Goal: Task Accomplishment & Management: Manage account settings

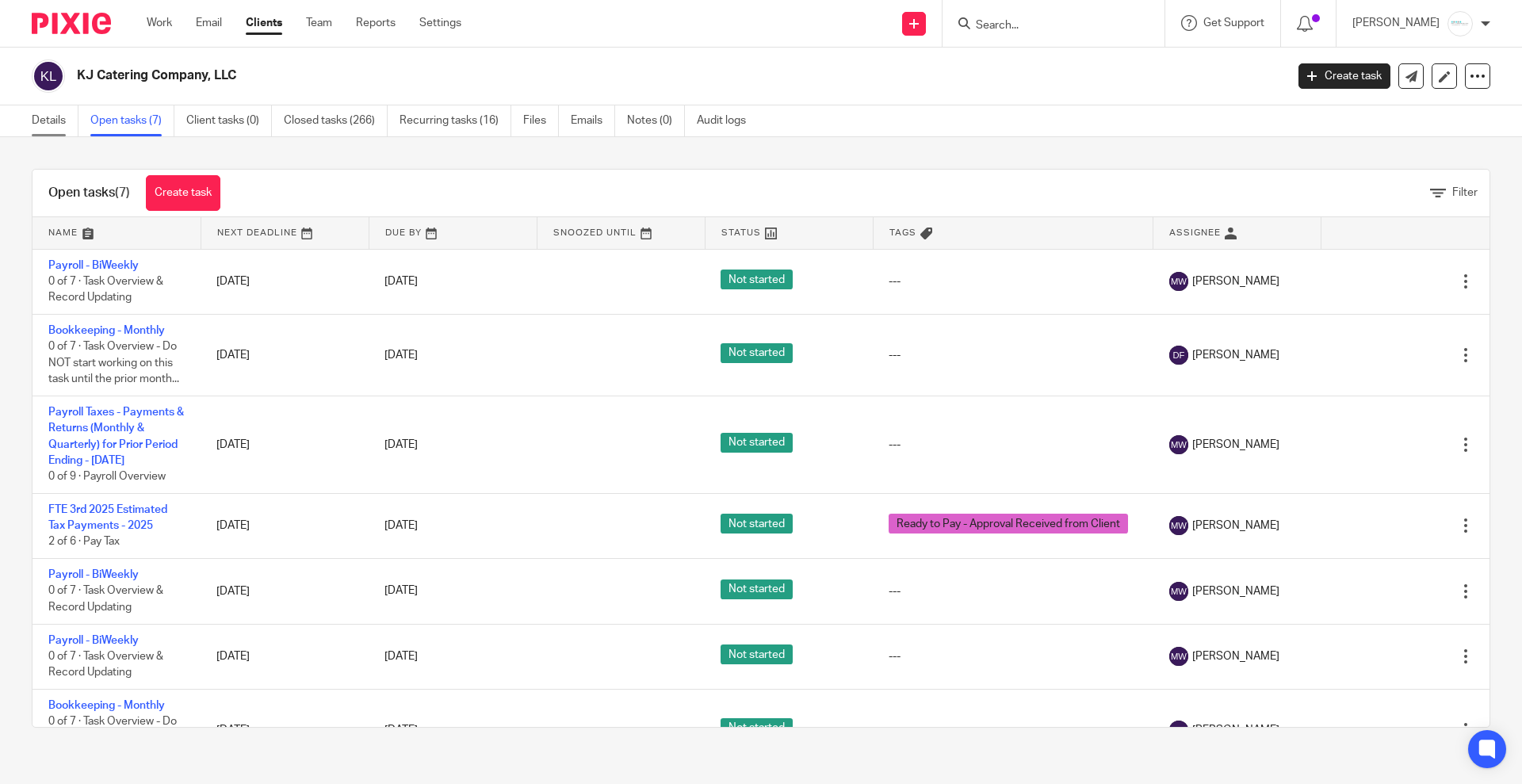
click at [44, 120] on link "Details" at bounding box center [55, 120] width 47 height 31
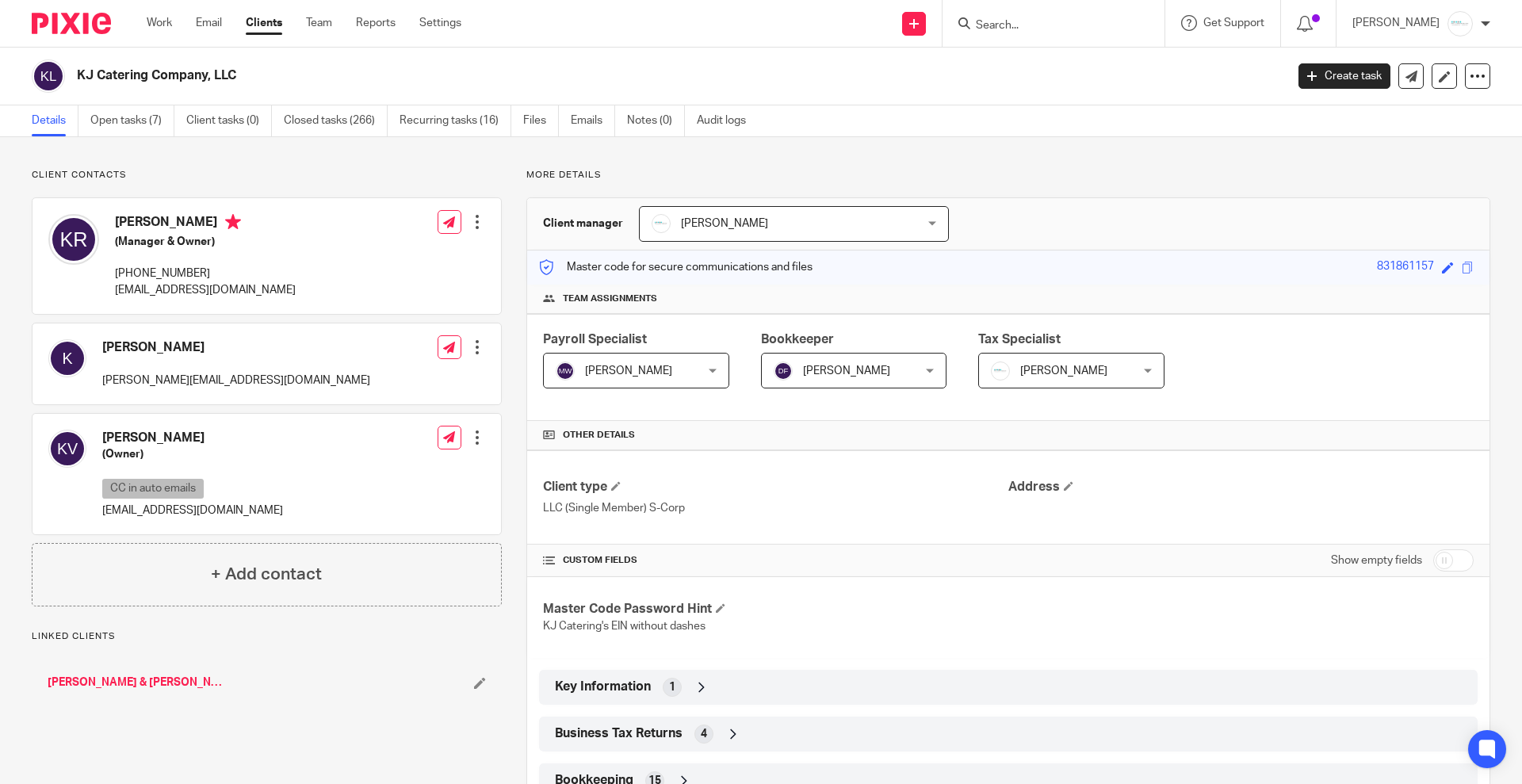
click at [138, 129] on link "Open tasks (7)" at bounding box center [132, 120] width 84 height 31
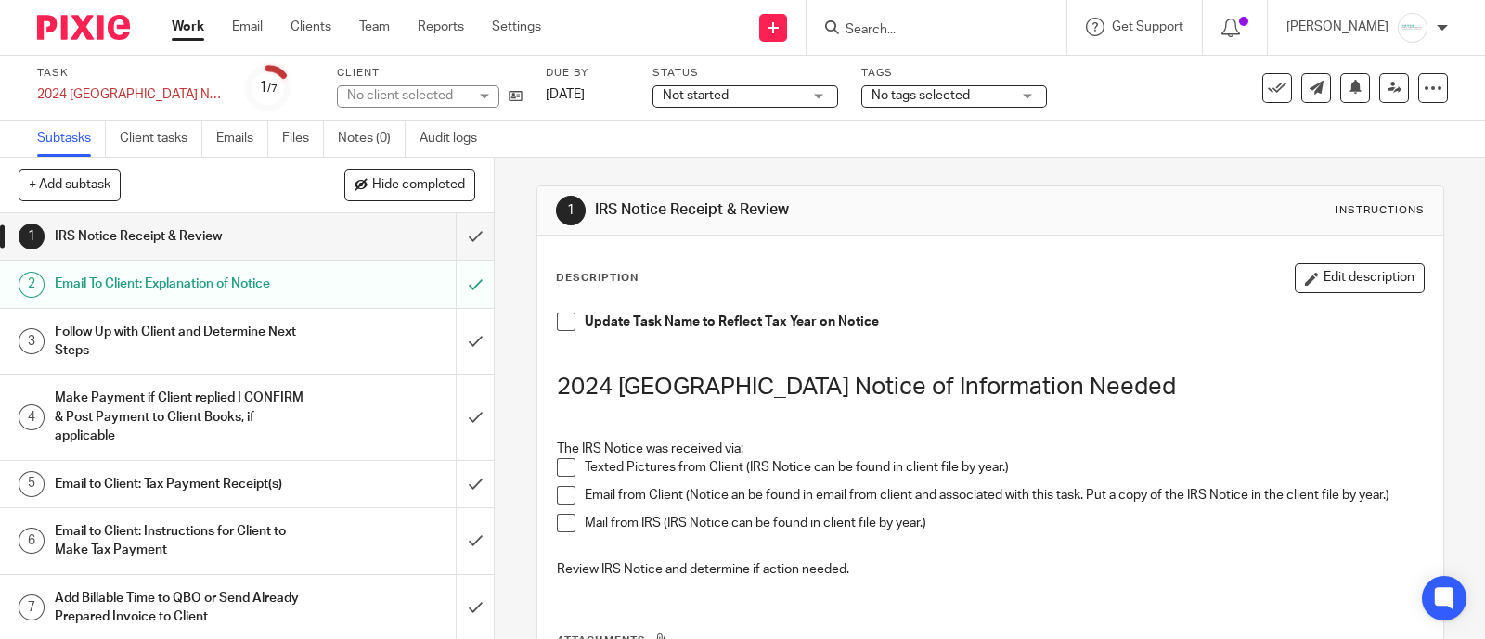
click at [891, 32] on input "Search" at bounding box center [927, 30] width 167 height 17
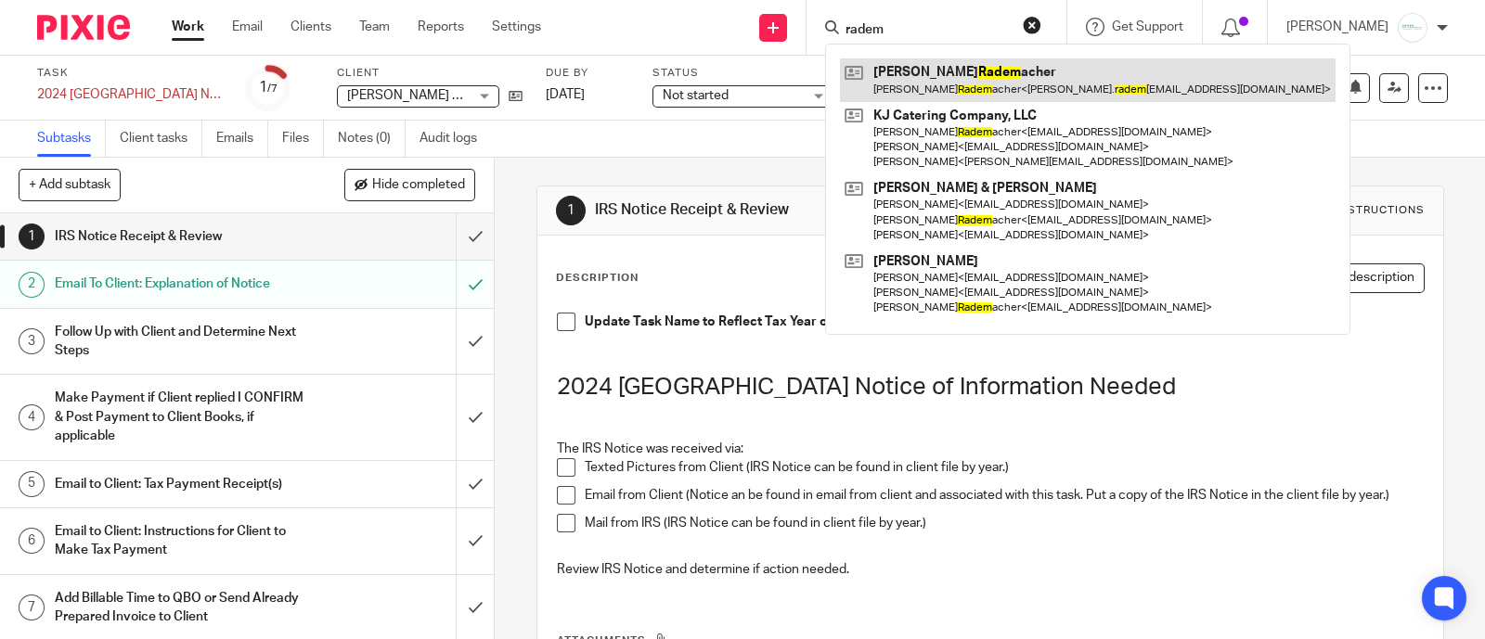
type input "radem"
click at [960, 63] on link at bounding box center [1088, 79] width 496 height 43
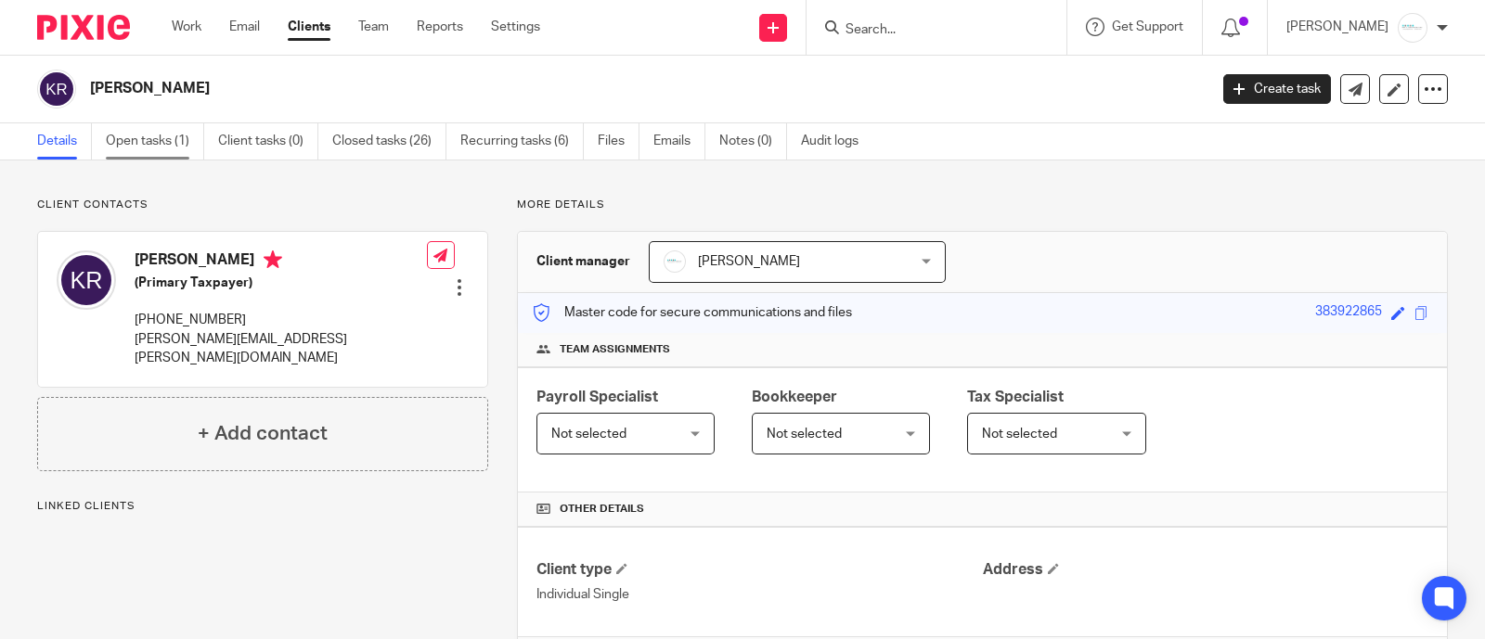
click at [130, 140] on link "Open tasks (1)" at bounding box center [155, 141] width 98 height 36
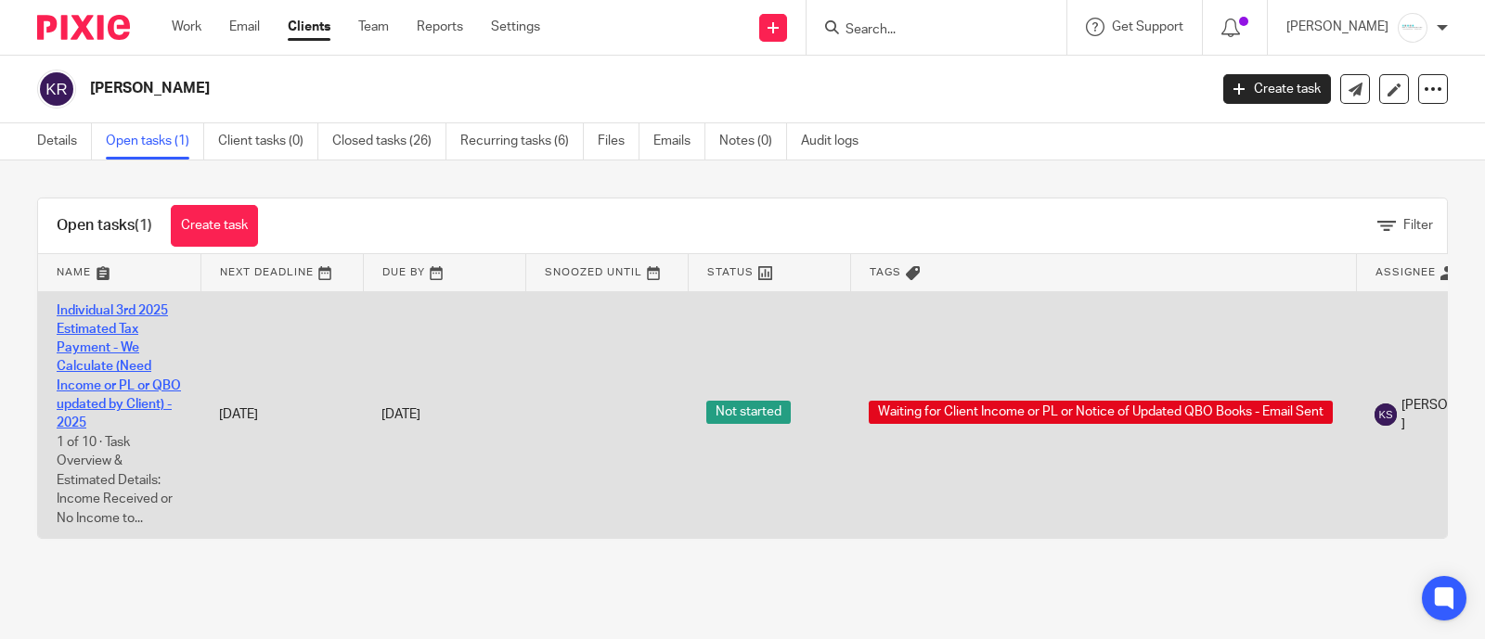
click at [85, 392] on link "Individual 3rd 2025 Estimated Tax Payment - We Calculate (Need Income or PL or …" at bounding box center [119, 367] width 124 height 126
click at [92, 387] on link "Individual 3rd 2025 Estimated Tax Payment - We Calculate (Need Income or PL or …" at bounding box center [119, 367] width 124 height 126
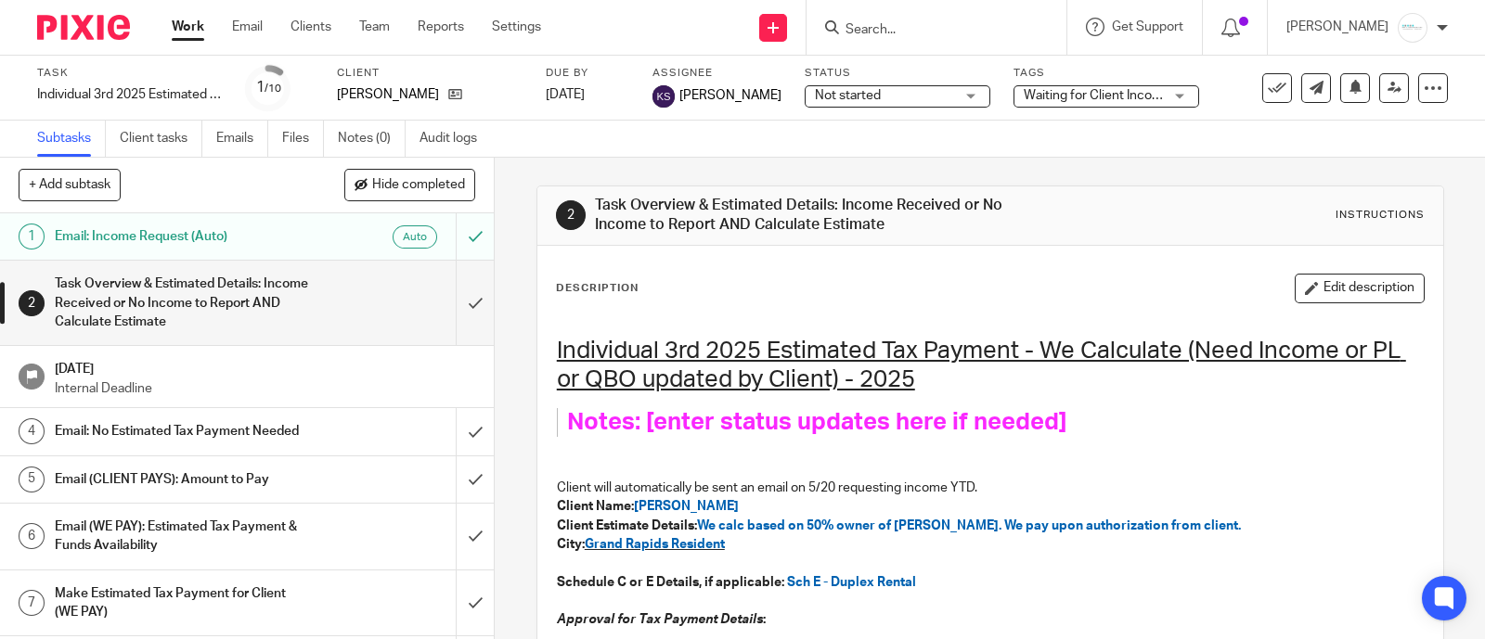
scroll to position [115, 0]
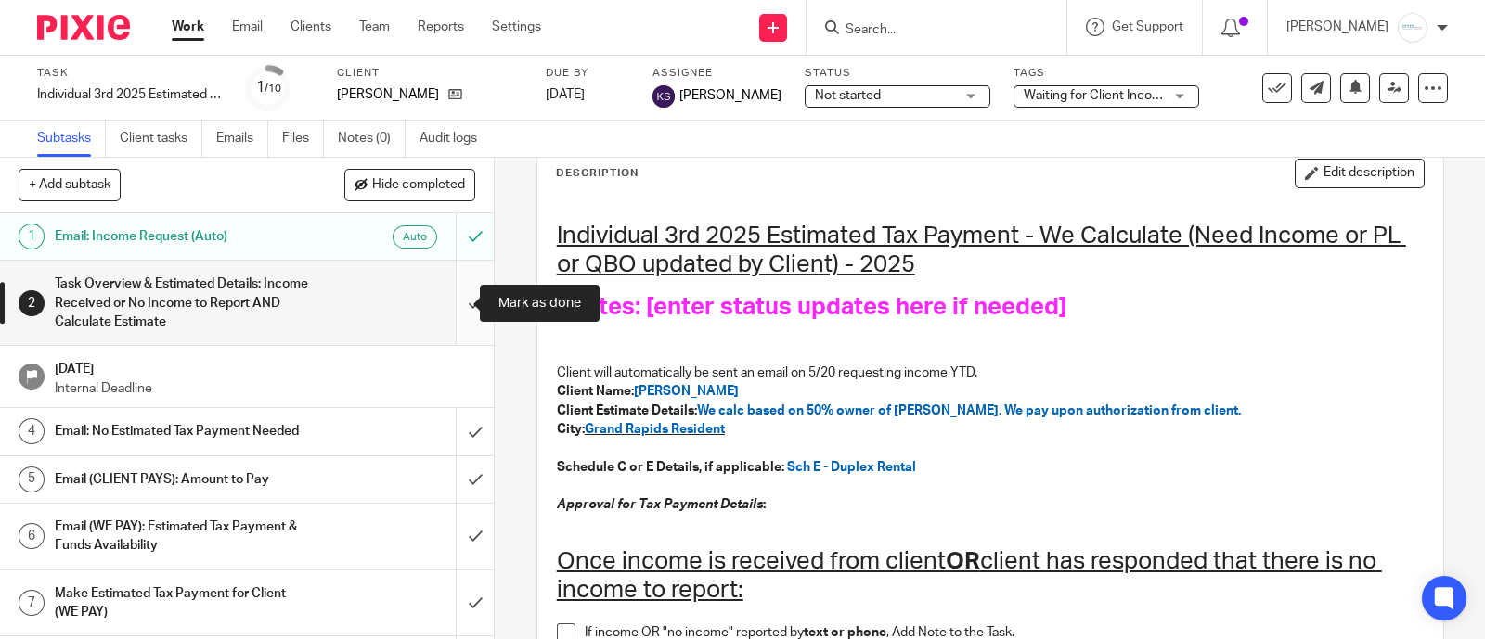
click at [464, 302] on input "submit" at bounding box center [247, 303] width 494 height 84
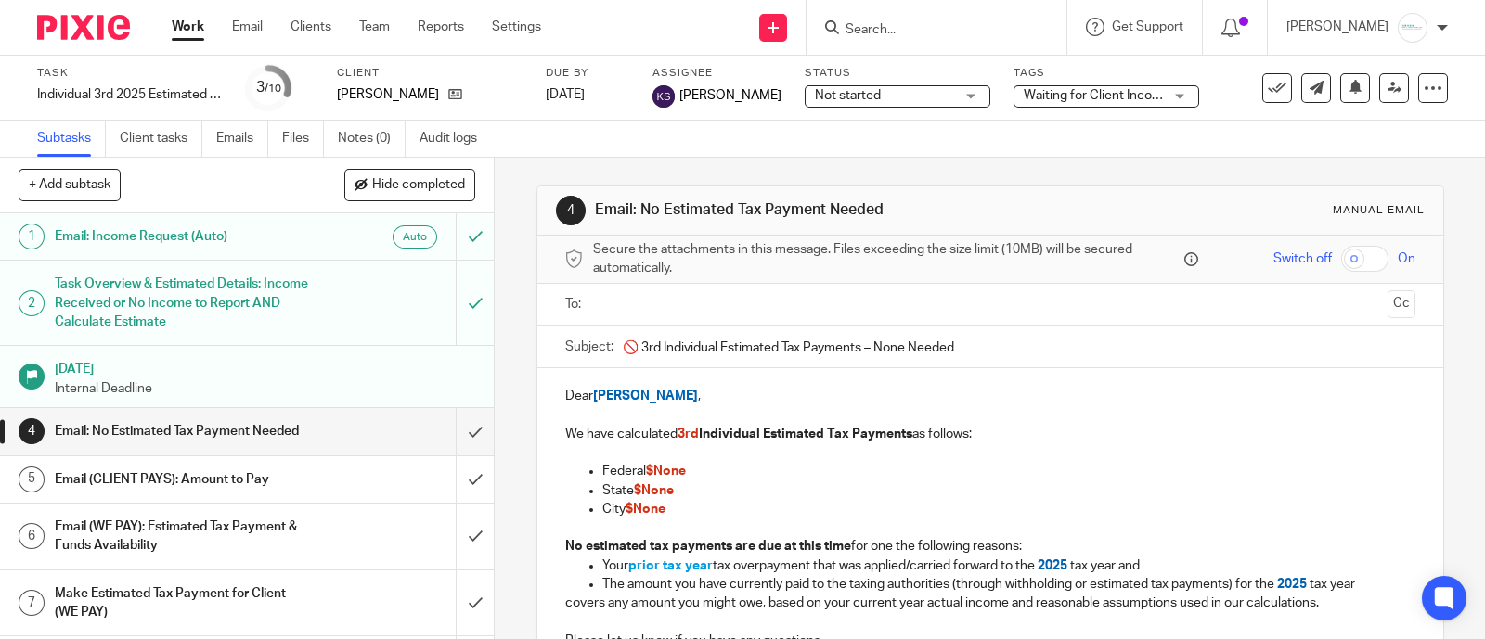
click at [171, 240] on h1 "Email: Income Request (Auto)" at bounding box center [182, 237] width 255 height 28
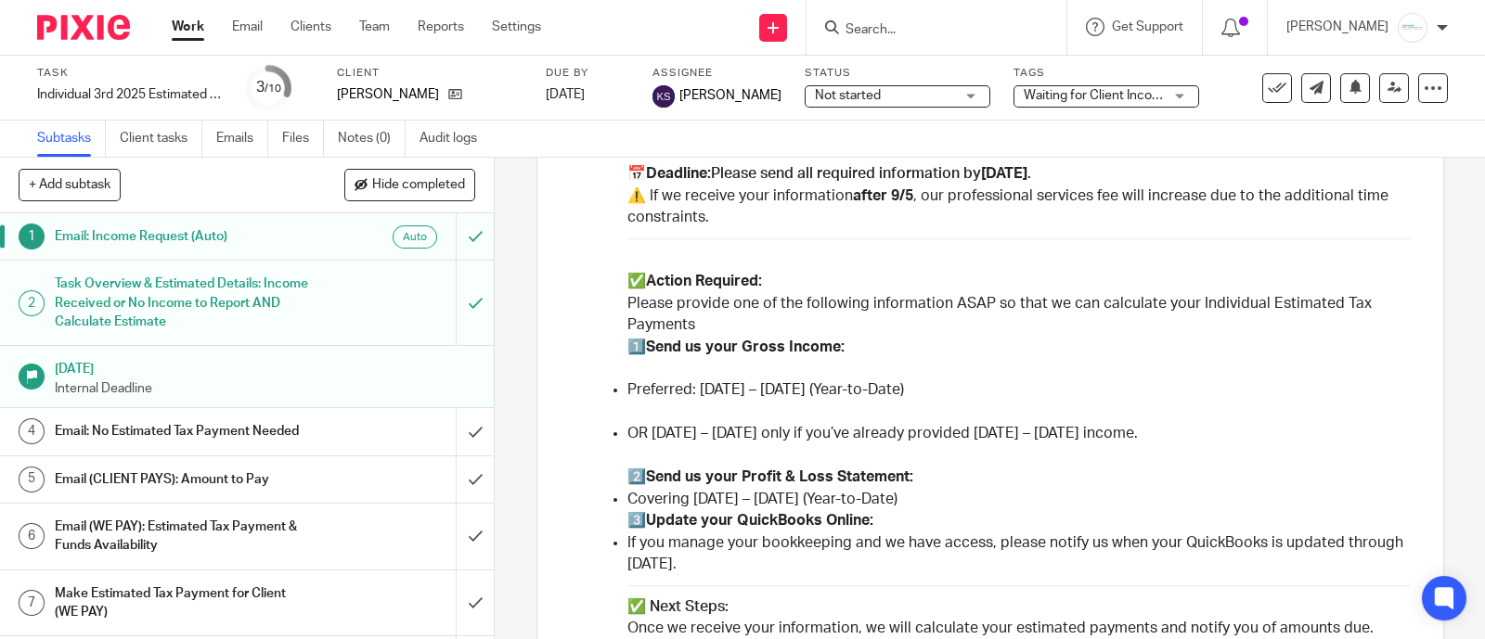
scroll to position [348, 0]
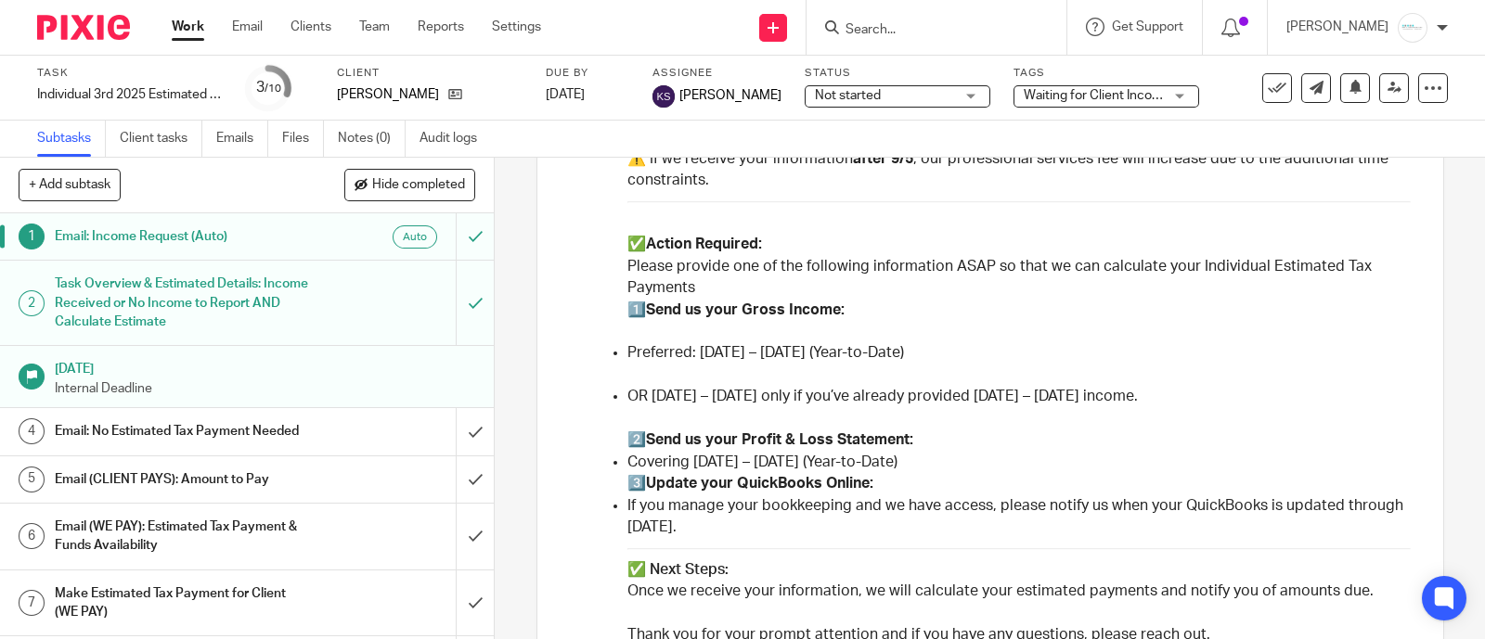
click at [283, 422] on h1 "Email: No Estimated Tax Payment Needed" at bounding box center [182, 432] width 255 height 28
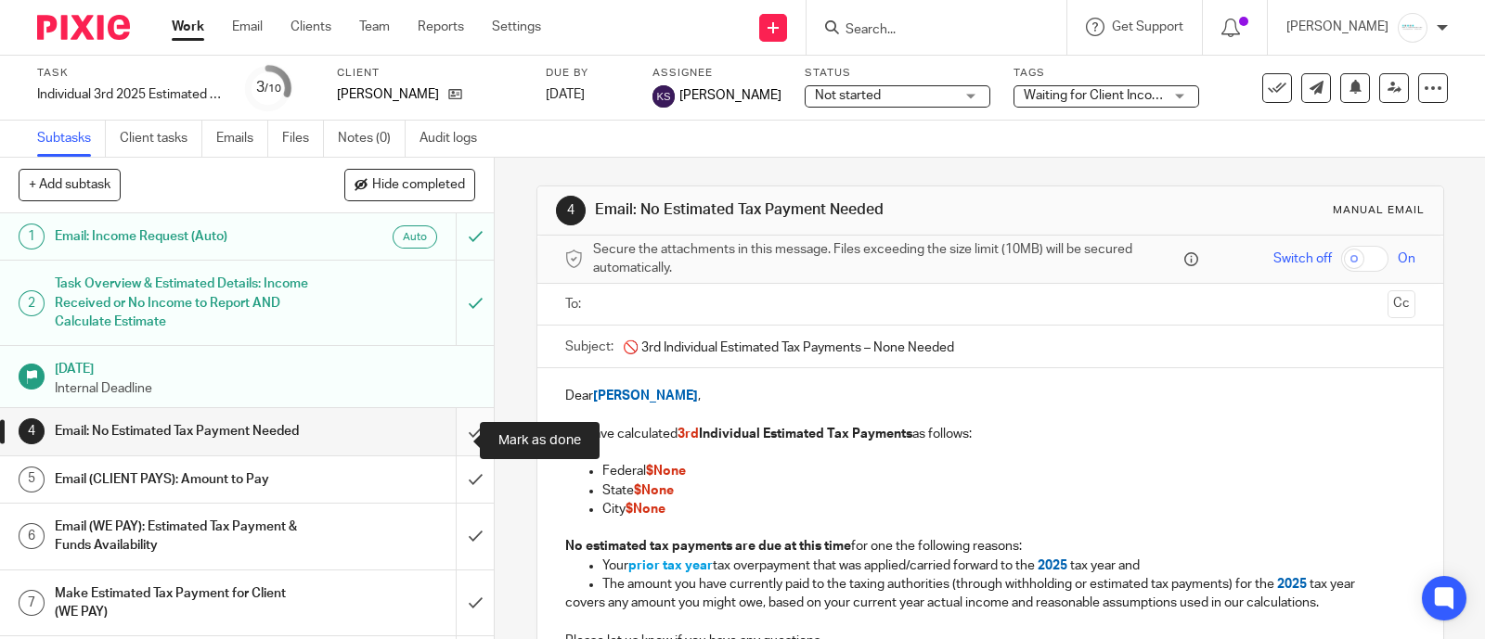
click at [454, 443] on input "submit" at bounding box center [247, 431] width 494 height 46
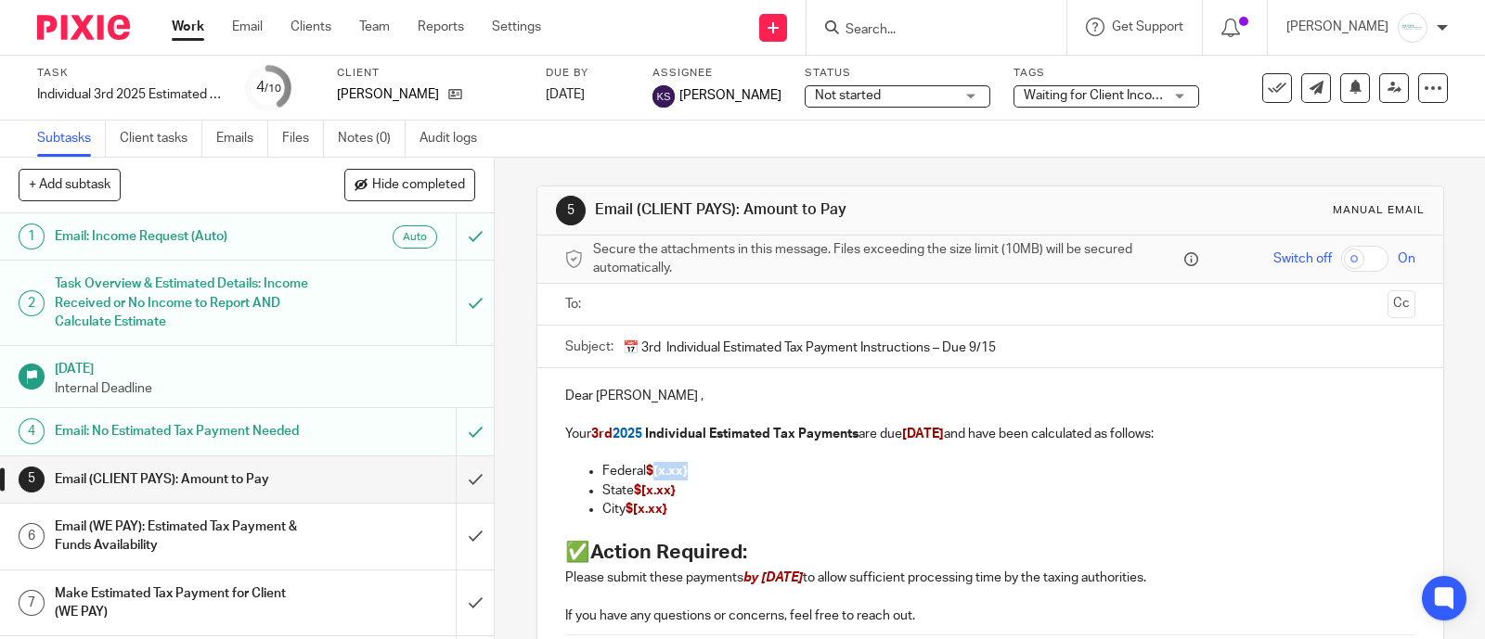
drag, startPoint x: 645, startPoint y: 466, endPoint x: 724, endPoint y: 473, distance: 79.2
click at [724, 473] on p "Federal $[x.xx}" at bounding box center [1008, 471] width 813 height 19
drag, startPoint x: 638, startPoint y: 490, endPoint x: 680, endPoint y: 489, distance: 42.7
click at [680, 489] on p "State $[x.xx}" at bounding box center [1008, 491] width 813 height 19
drag, startPoint x: 626, startPoint y: 512, endPoint x: 696, endPoint y: 511, distance: 69.6
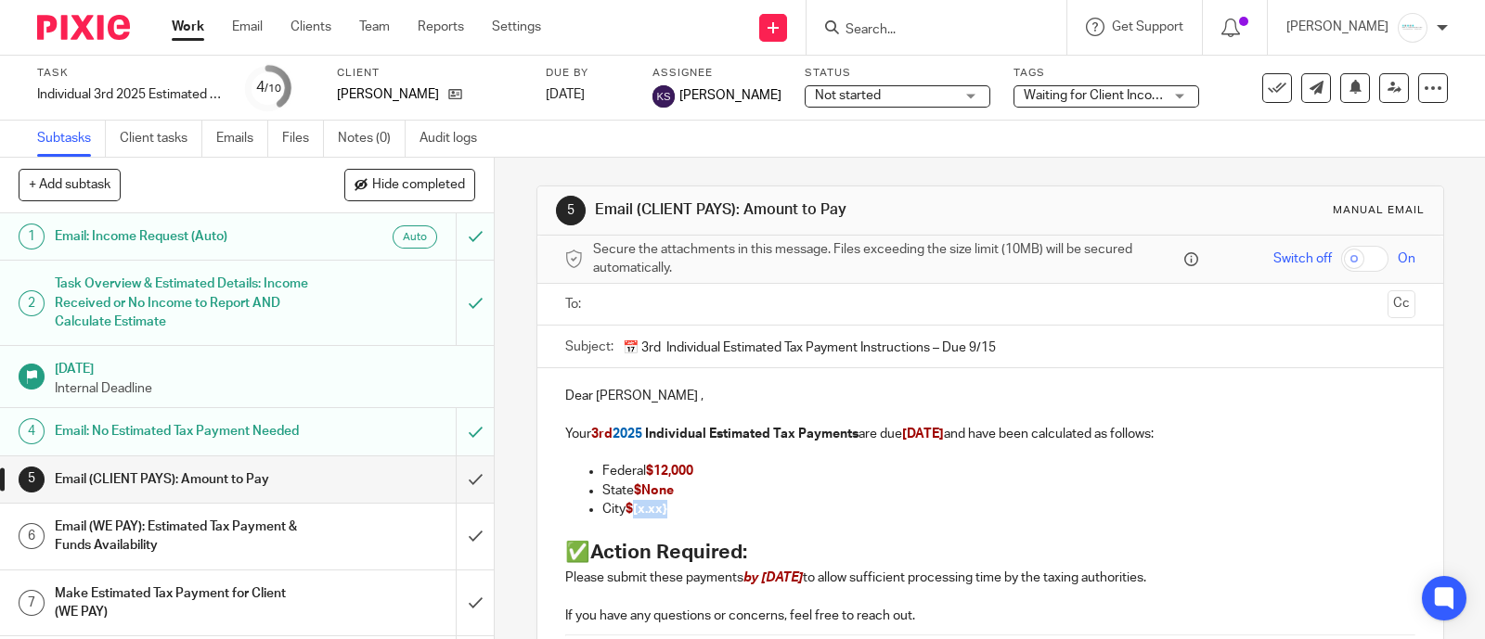
click at [696, 511] on p "City $[x.xx}" at bounding box center [1008, 509] width 813 height 19
click at [644, 508] on span "$1,000" at bounding box center [645, 509] width 40 height 13
click at [786, 478] on p "Federal $12,000" at bounding box center [1008, 471] width 813 height 19
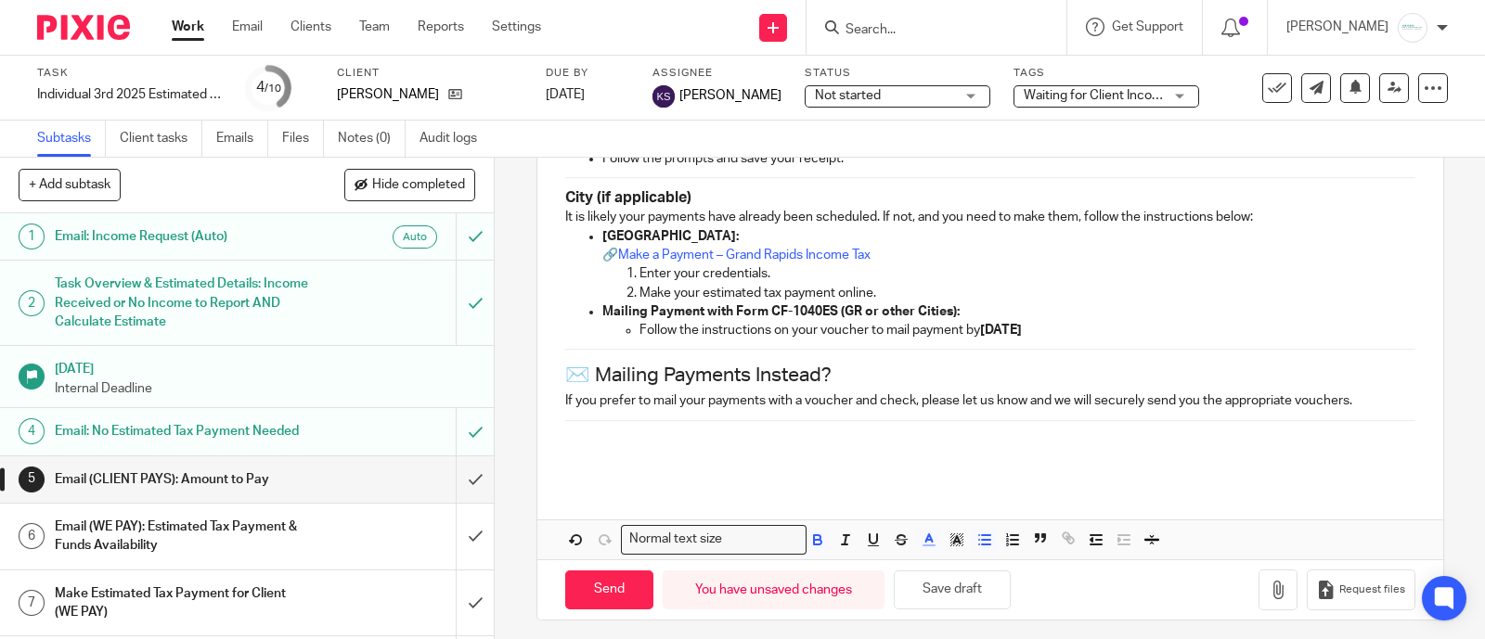
scroll to position [952, 0]
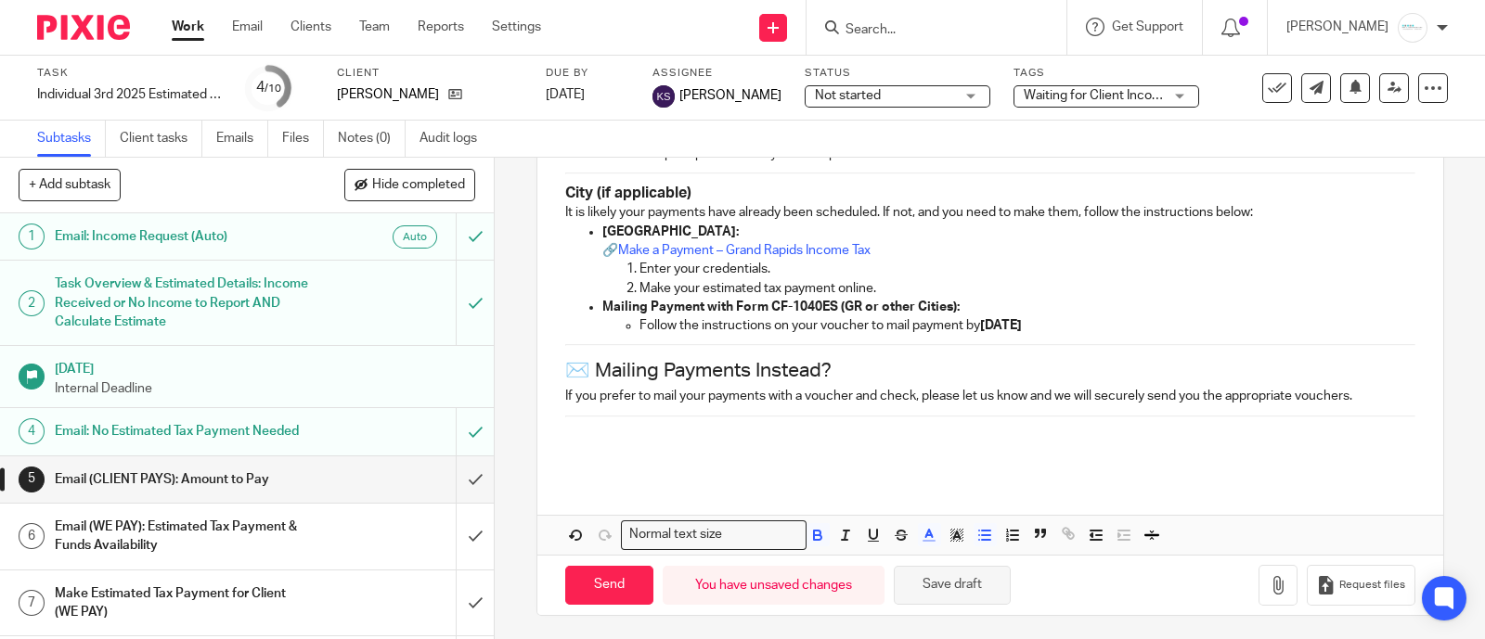
click at [947, 577] on button "Save draft" at bounding box center [952, 586] width 117 height 40
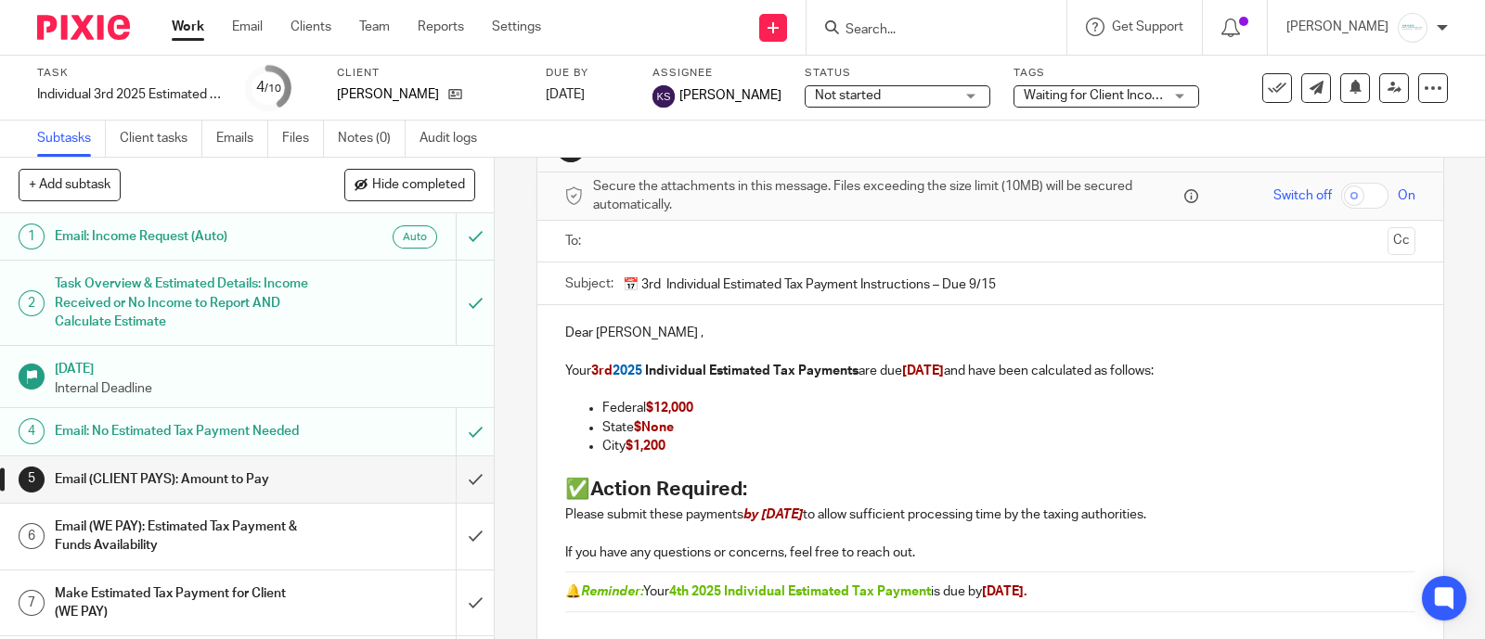
scroll to position [0, 0]
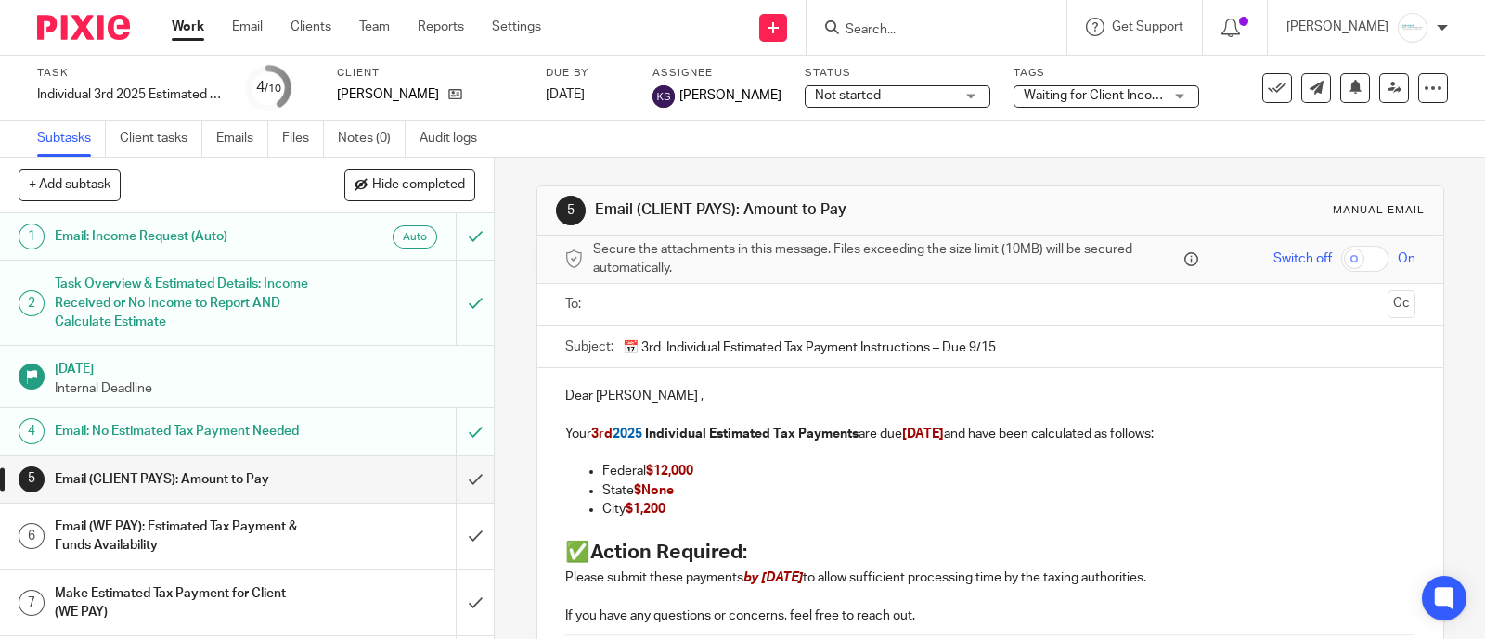
click at [678, 301] on input "text" at bounding box center [988, 304] width 779 height 21
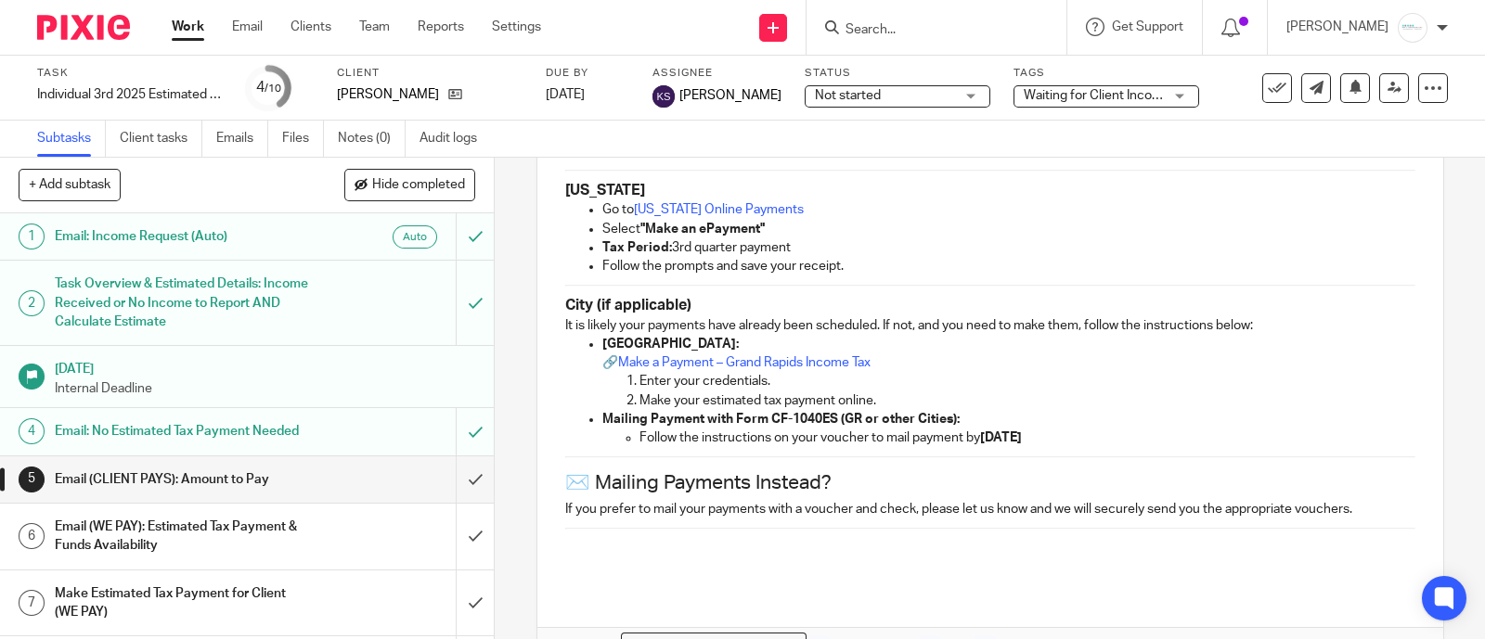
scroll to position [958, 0]
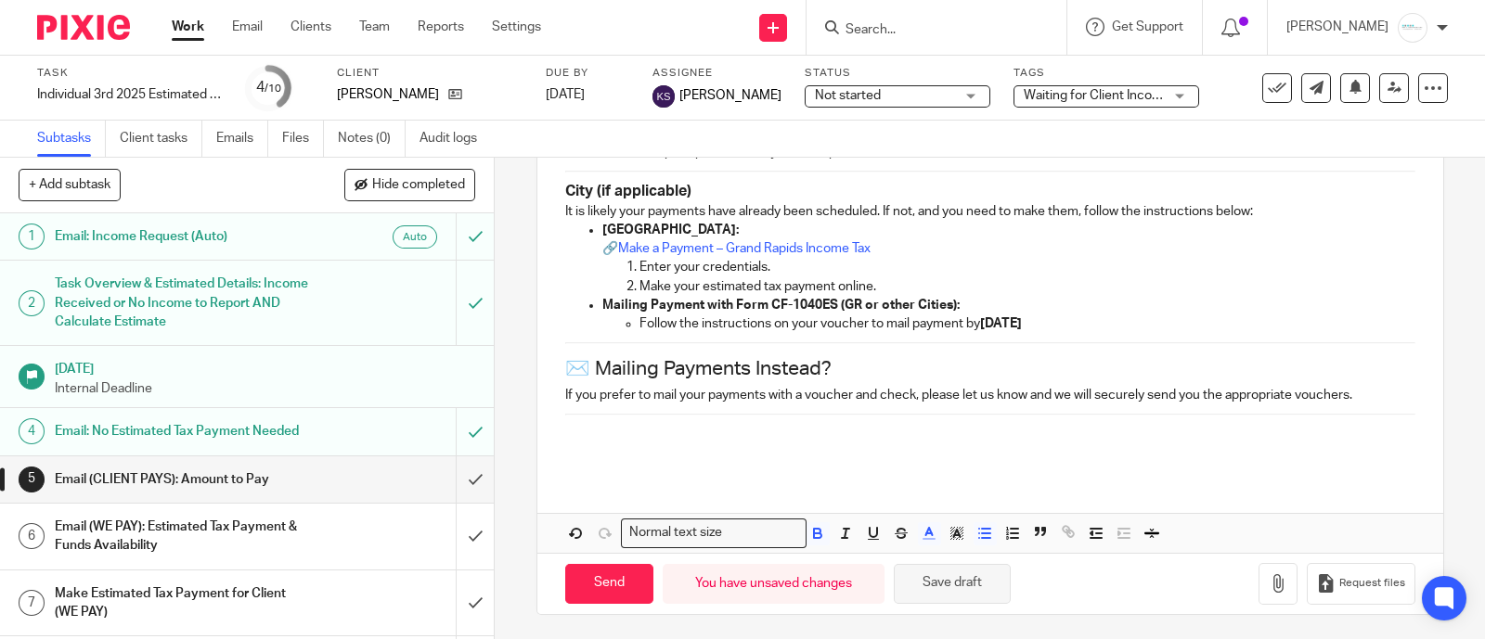
click at [936, 587] on button "Save draft" at bounding box center [952, 584] width 117 height 40
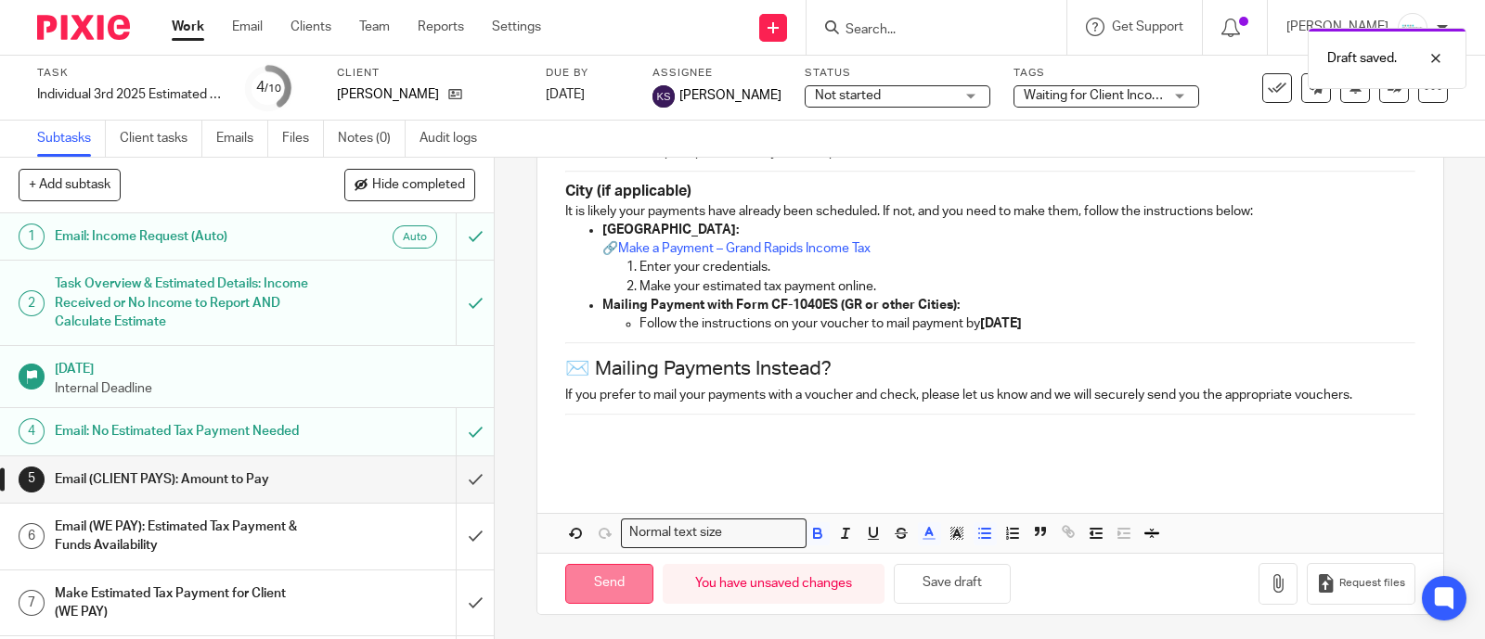
click at [603, 577] on input "Send" at bounding box center [609, 584] width 88 height 40
type input "Sent"
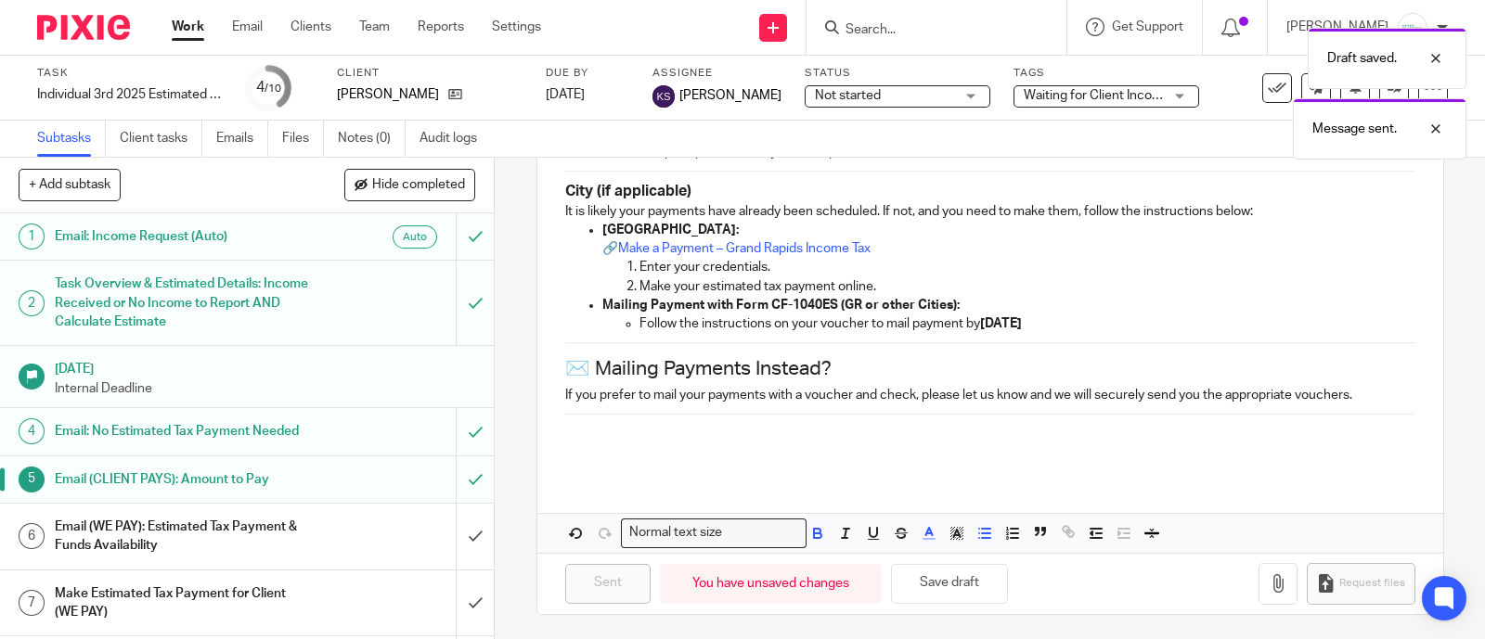
click at [1117, 95] on div "Draft saved. Message sent." at bounding box center [1104, 89] width 724 height 141
click at [1146, 94] on div "Draft saved. Message sent." at bounding box center [1104, 89] width 724 height 141
click at [1146, 94] on div "Waiting for Client Income or PL or Notice of Updated QBO Books - Email Sent" at bounding box center [1106, 96] width 186 height 22
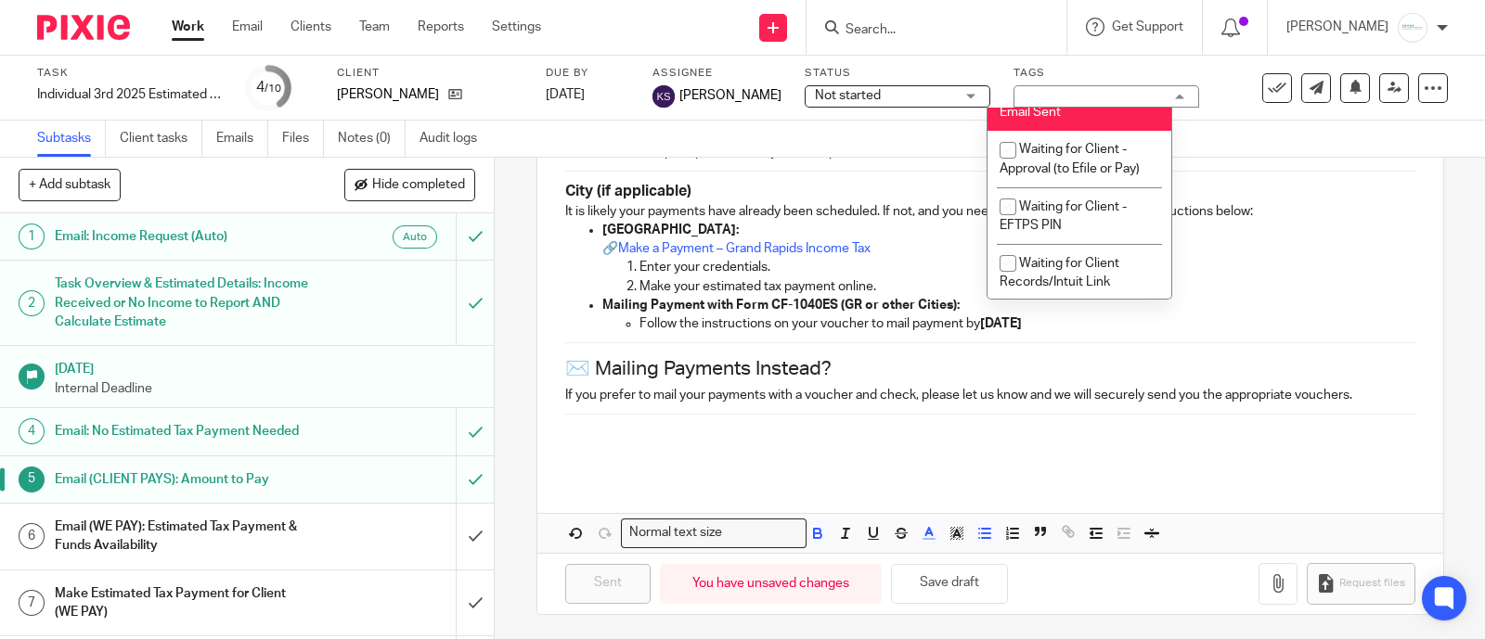
click at [1081, 119] on span "Waiting for Client Income or PL or Notice of Updated QBO Books - Email Sent" at bounding box center [1073, 83] width 148 height 71
checkbox input "false"
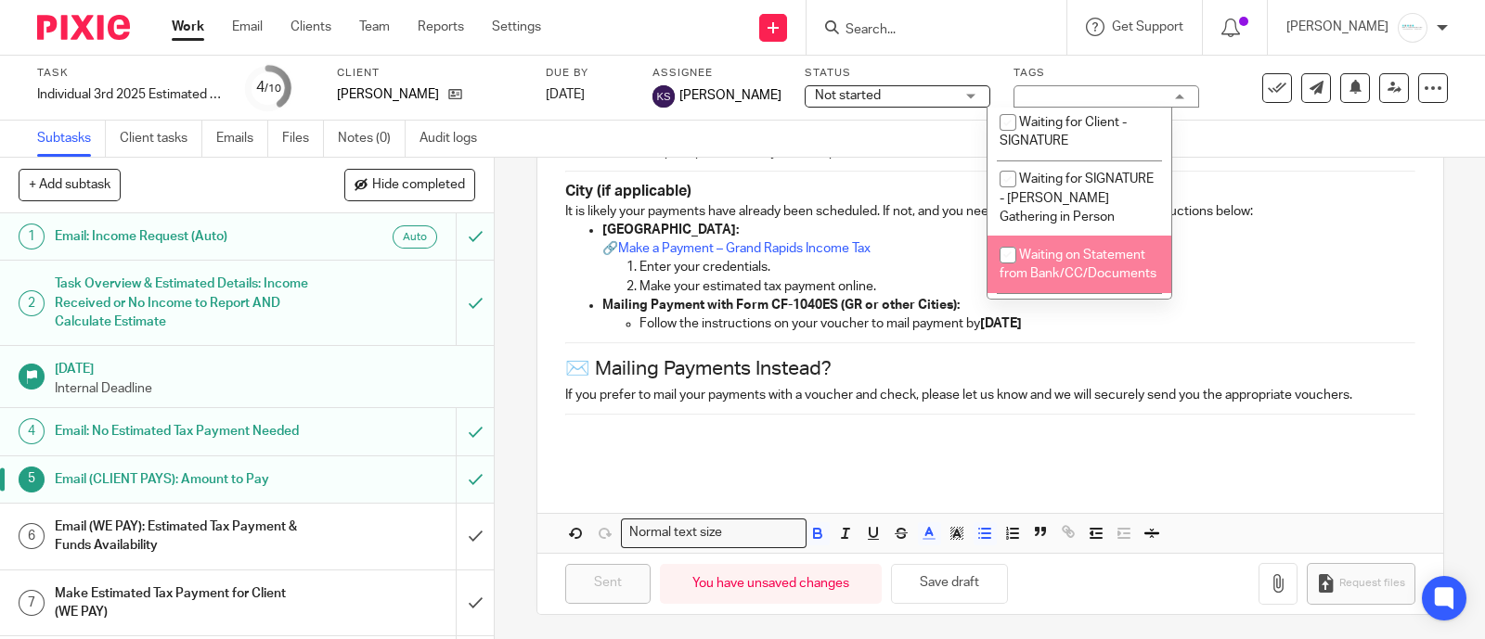
scroll to position [1668, 0]
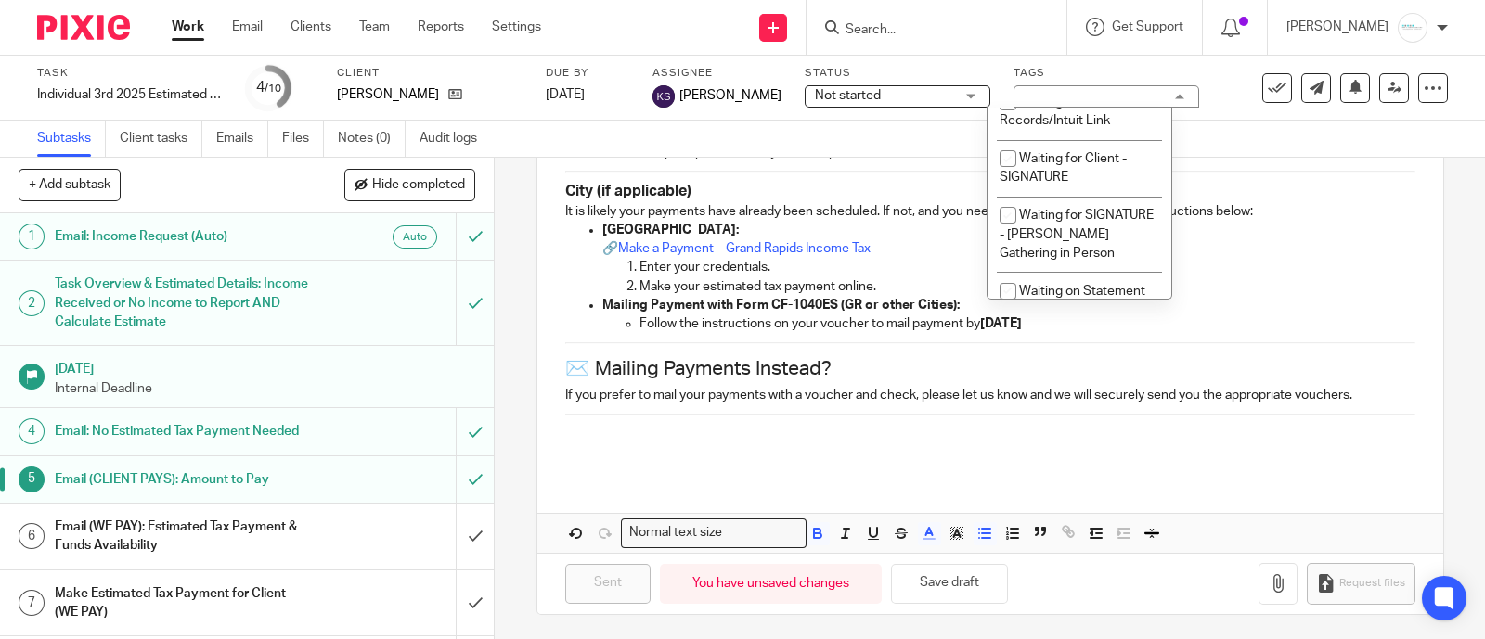
checkbox input "true"
click at [1385, 82] on link at bounding box center [1394, 88] width 30 height 30
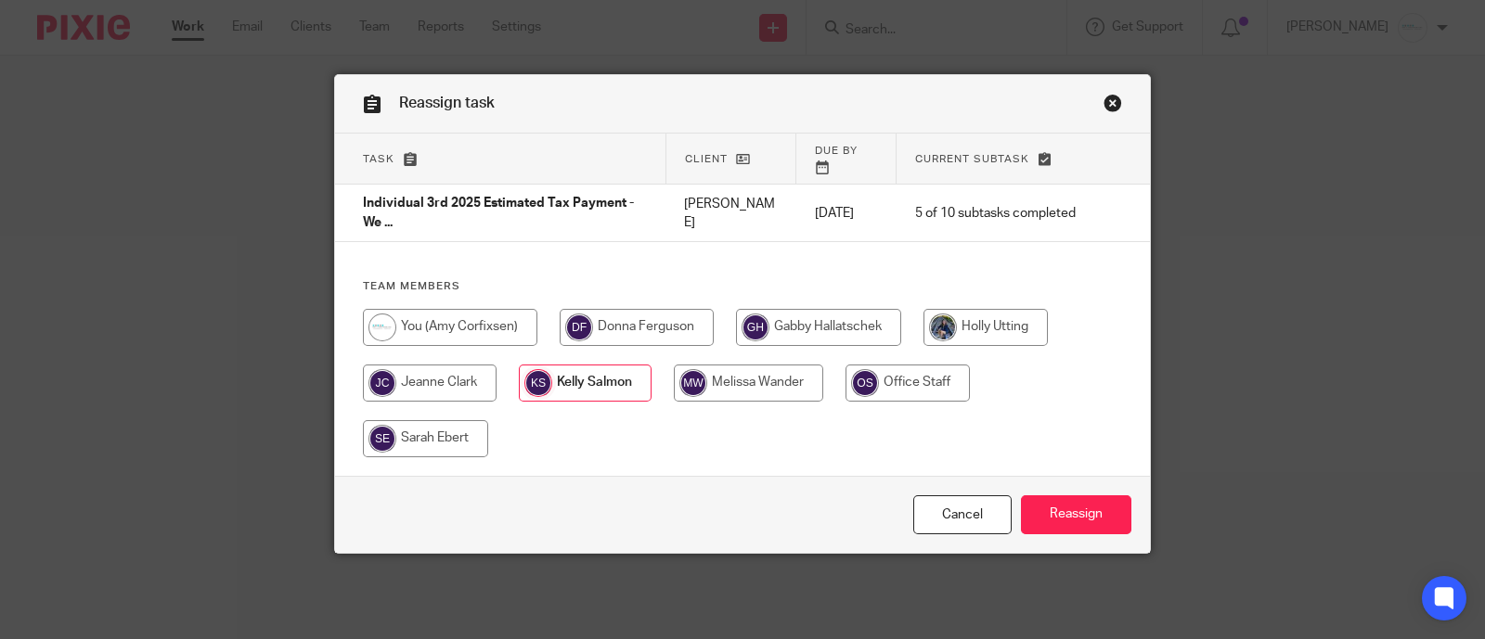
click at [446, 309] on input "radio" at bounding box center [450, 327] width 174 height 37
radio input "true"
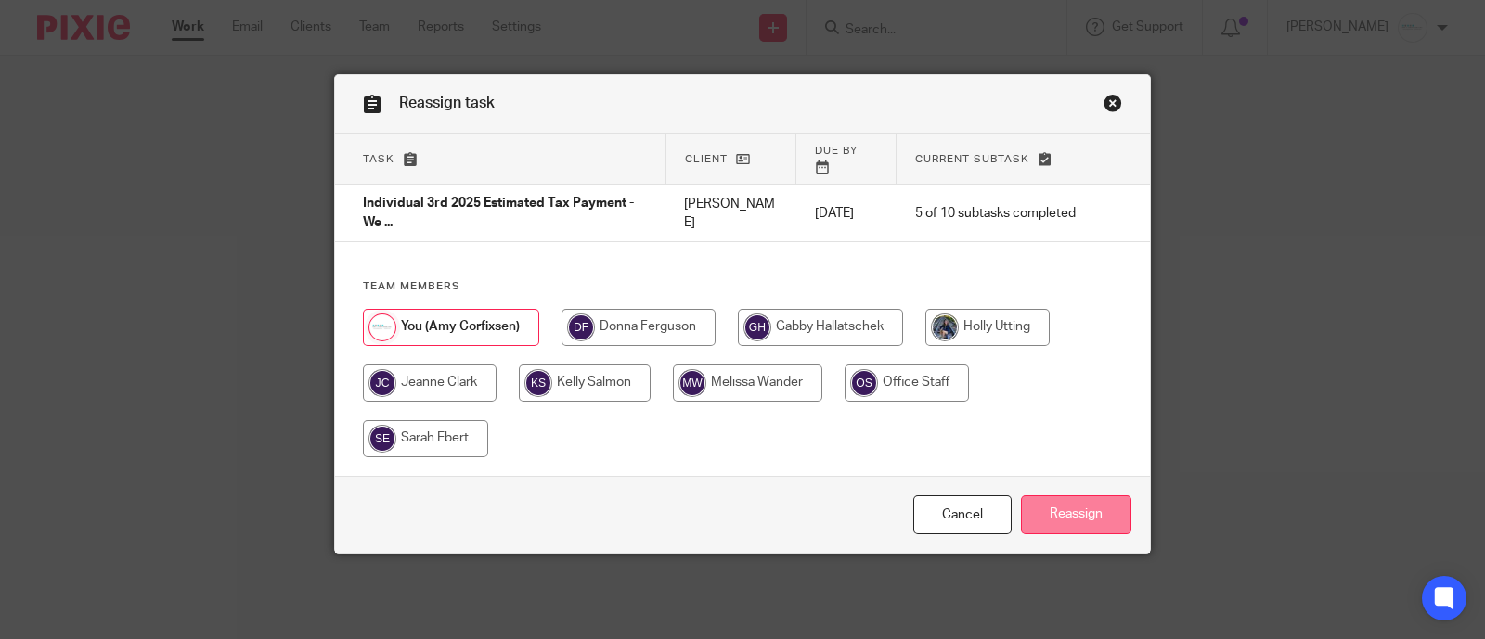
click at [1071, 496] on input "Reassign" at bounding box center [1076, 516] width 110 height 40
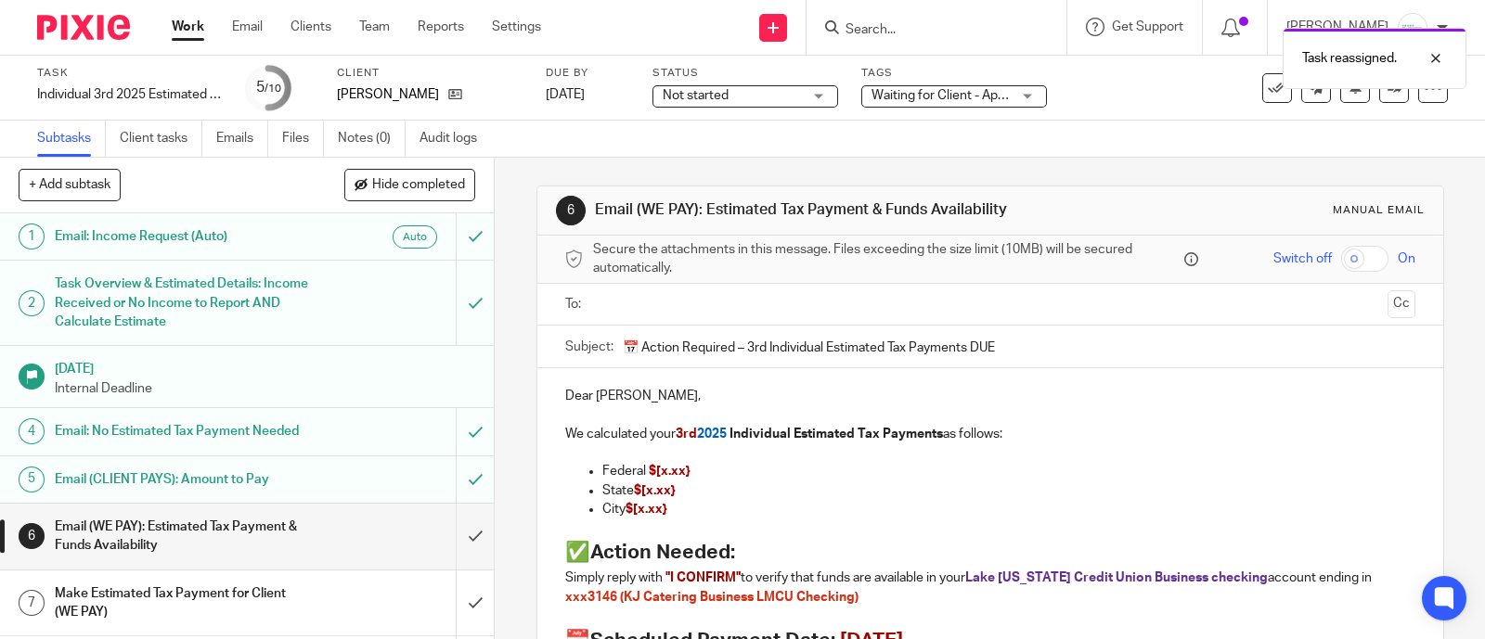
click at [225, 494] on h1 "Email (CLIENT PAYS): Amount to Pay" at bounding box center [182, 480] width 255 height 28
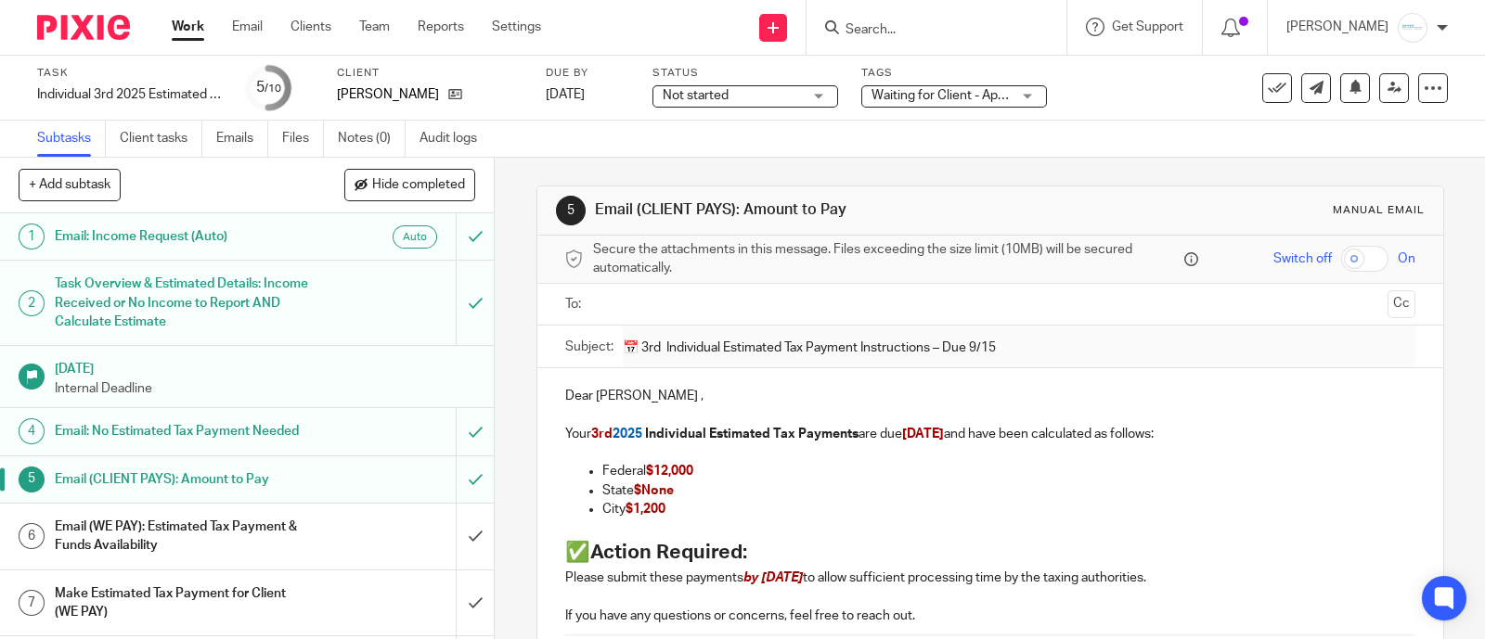
scroll to position [115, 0]
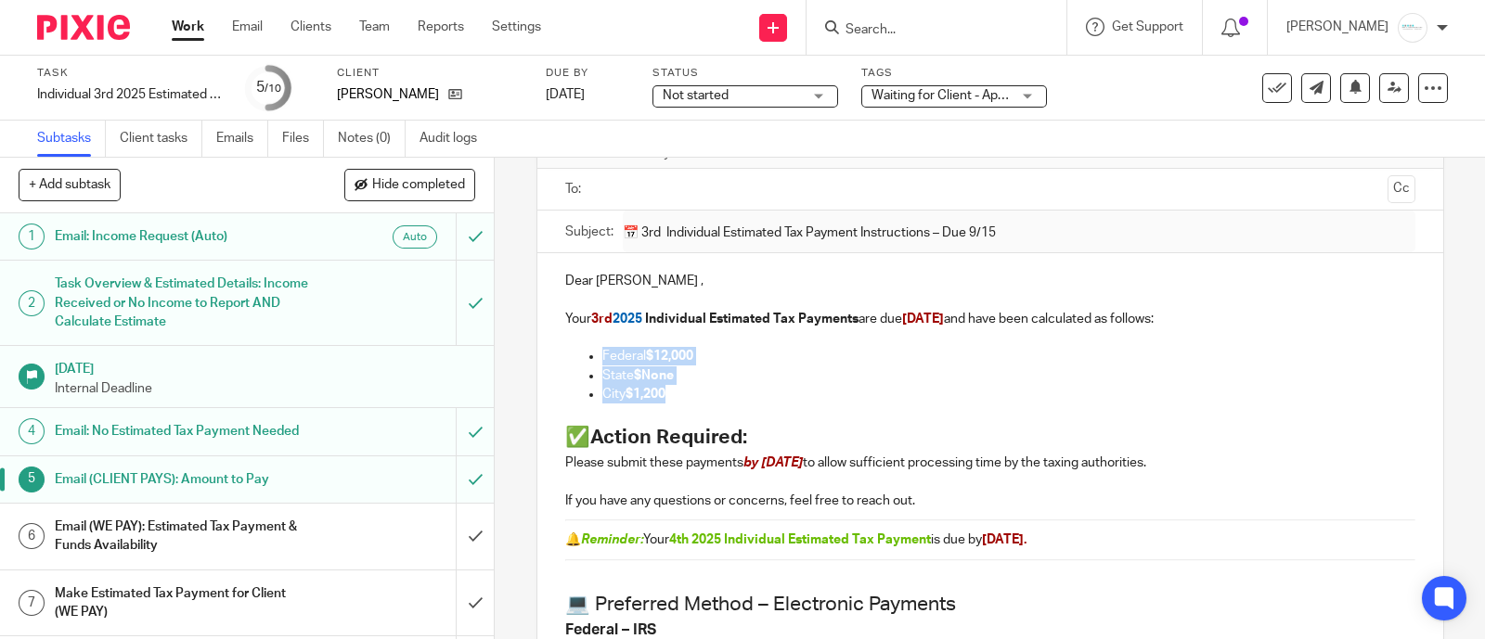
drag, startPoint x: 569, startPoint y: 350, endPoint x: 678, endPoint y: 399, distance: 120.0
click at [678, 399] on ul "Federal $12,000 State $None City $1,200" at bounding box center [990, 375] width 850 height 57
copy ul "Federal $12,000 State $None City $1,200"
click at [128, 545] on h1 "Email (WE PAY): Estimated Tax Payment & Funds Availability" at bounding box center [182, 536] width 255 height 47
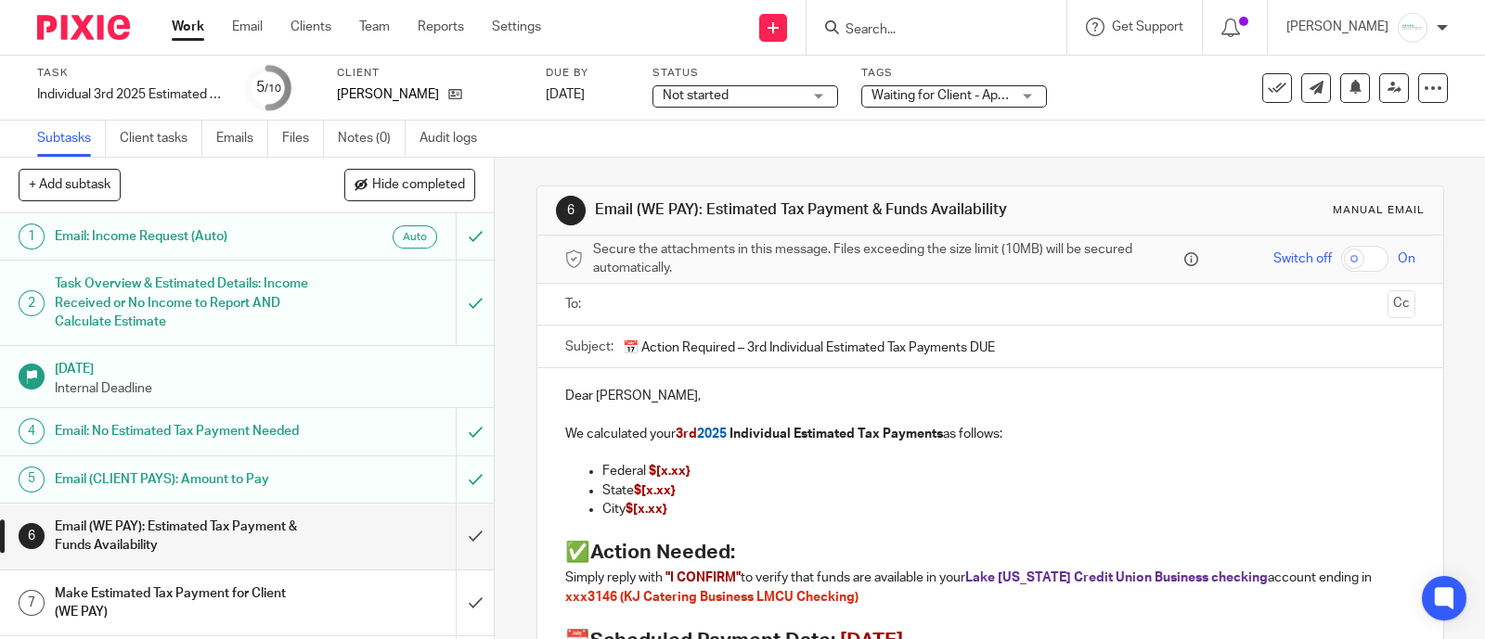
click at [612, 303] on input "text" at bounding box center [988, 304] width 779 height 21
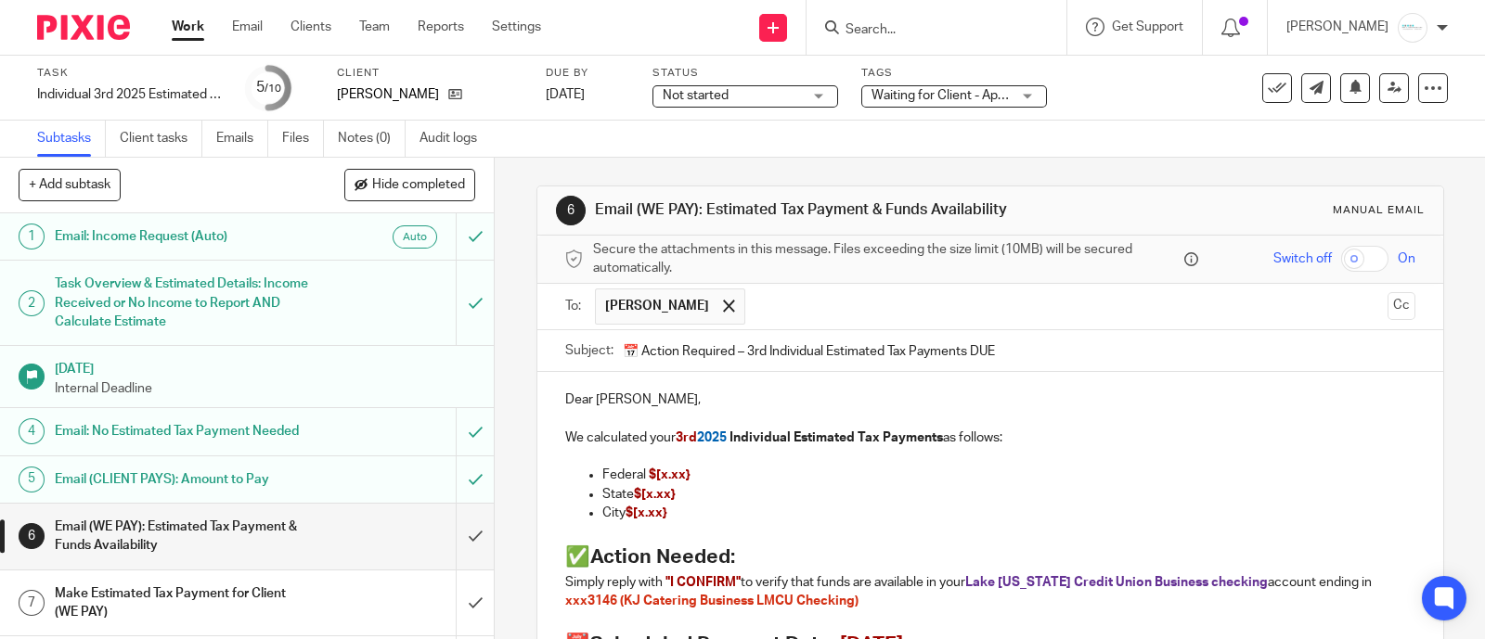
click at [735, 399] on p "Dear Kathie Rademacher," at bounding box center [990, 400] width 850 height 19
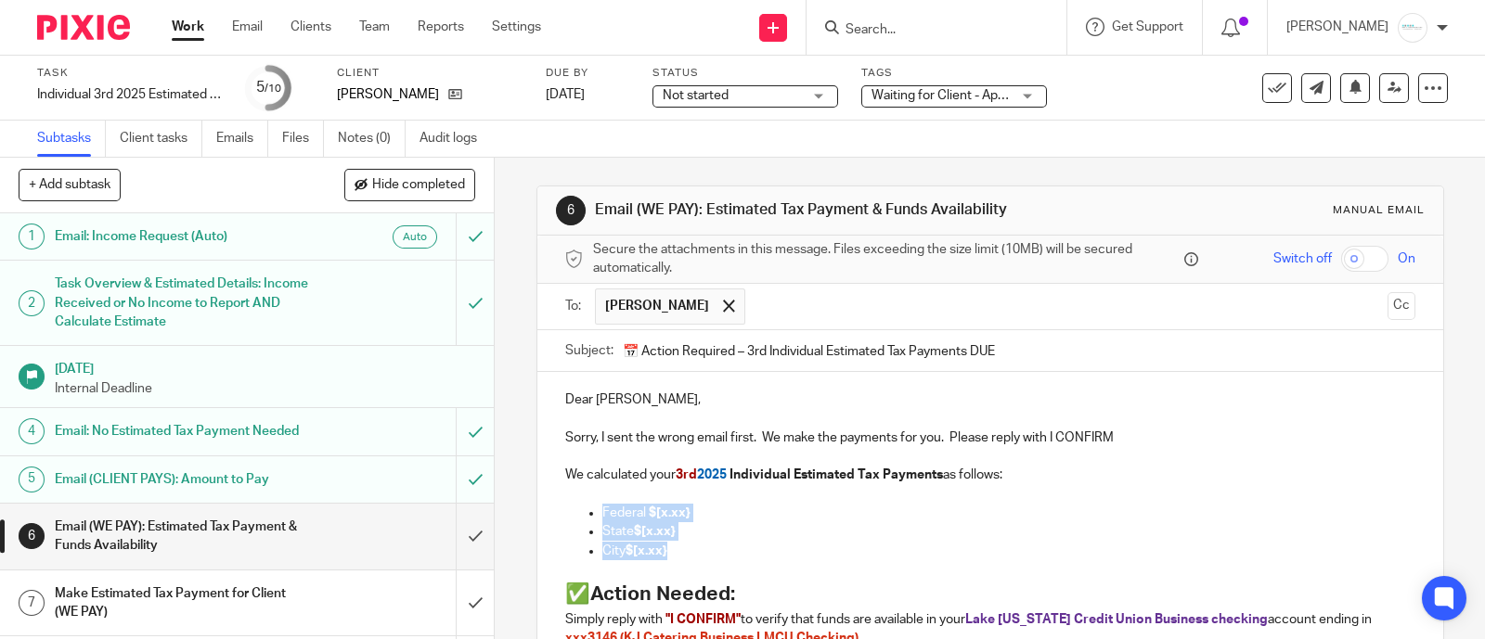
drag, startPoint x: 573, startPoint y: 517, endPoint x: 663, endPoint y: 557, distance: 98.5
click at [663, 557] on ul "Federal $[x.xx} State $[x.xx} City $[x.xx}" at bounding box center [990, 532] width 850 height 57
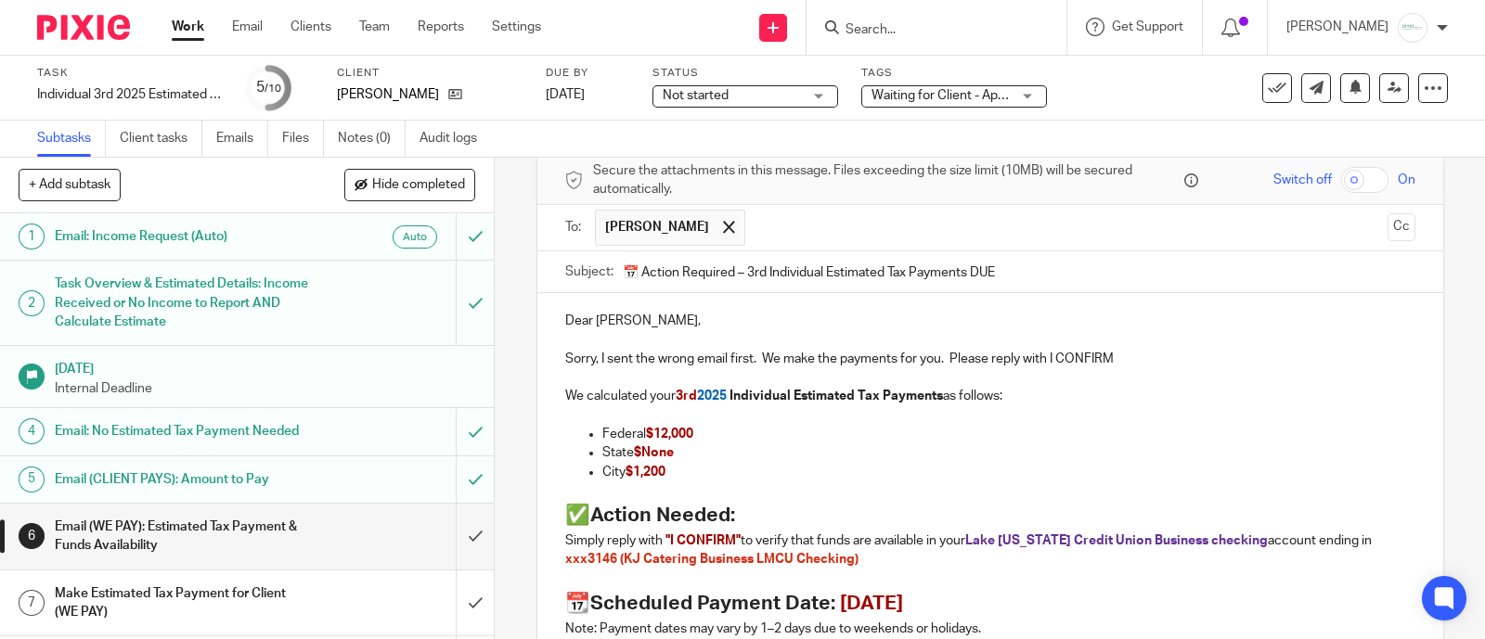
scroll to position [115, 0]
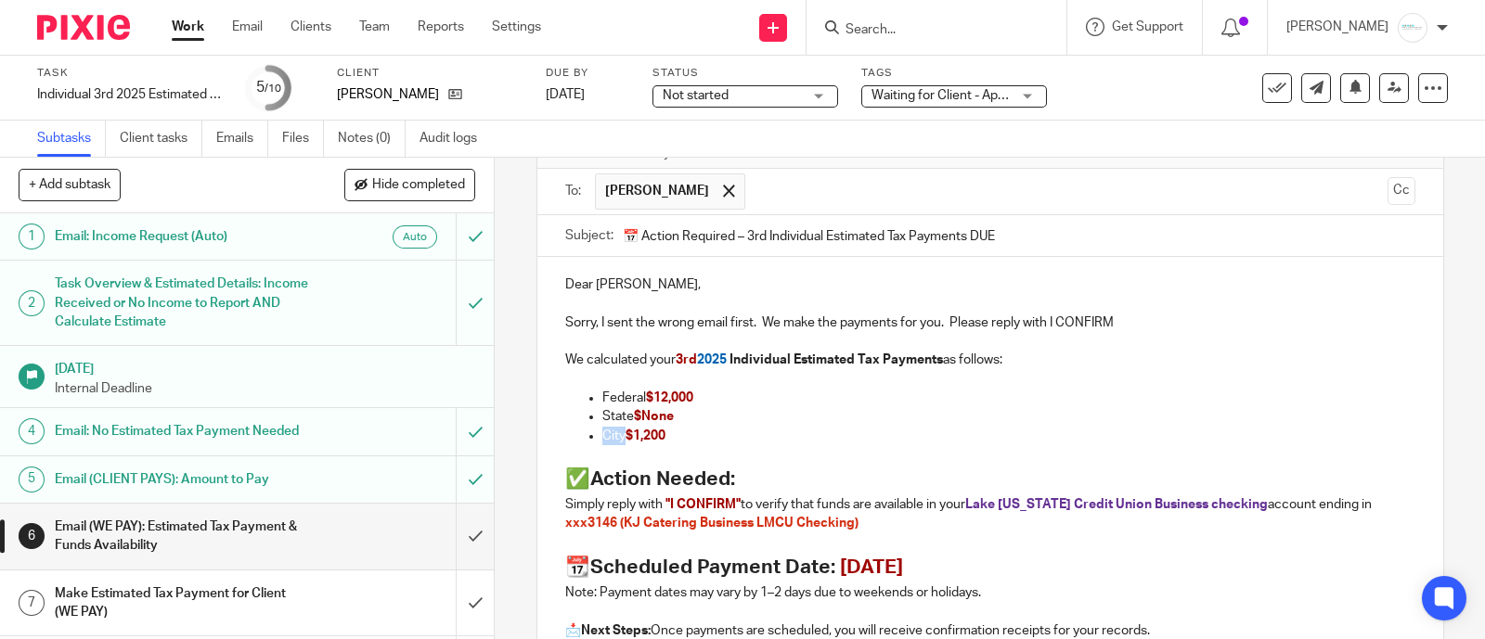
drag, startPoint x: 599, startPoint y: 437, endPoint x: 616, endPoint y: 437, distance: 17.6
click at [616, 437] on p "City $1,200" at bounding box center [1008, 436] width 813 height 19
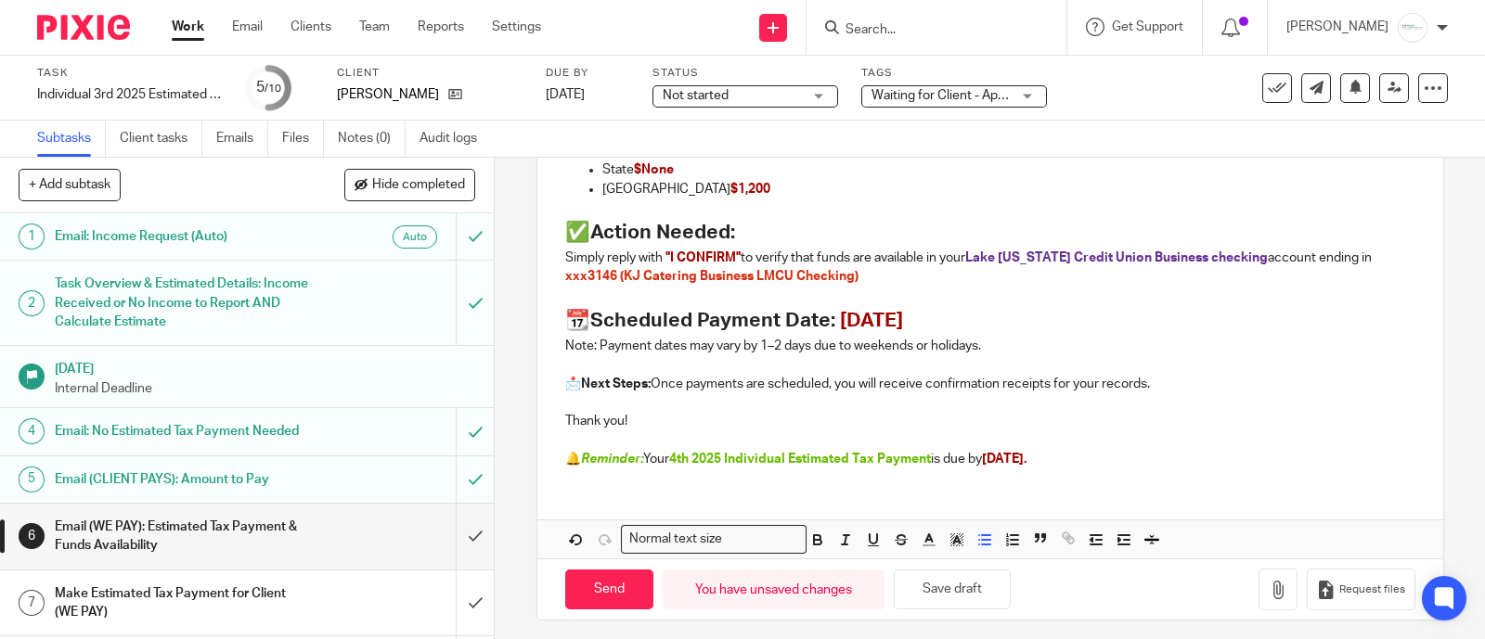
scroll to position [370, 0]
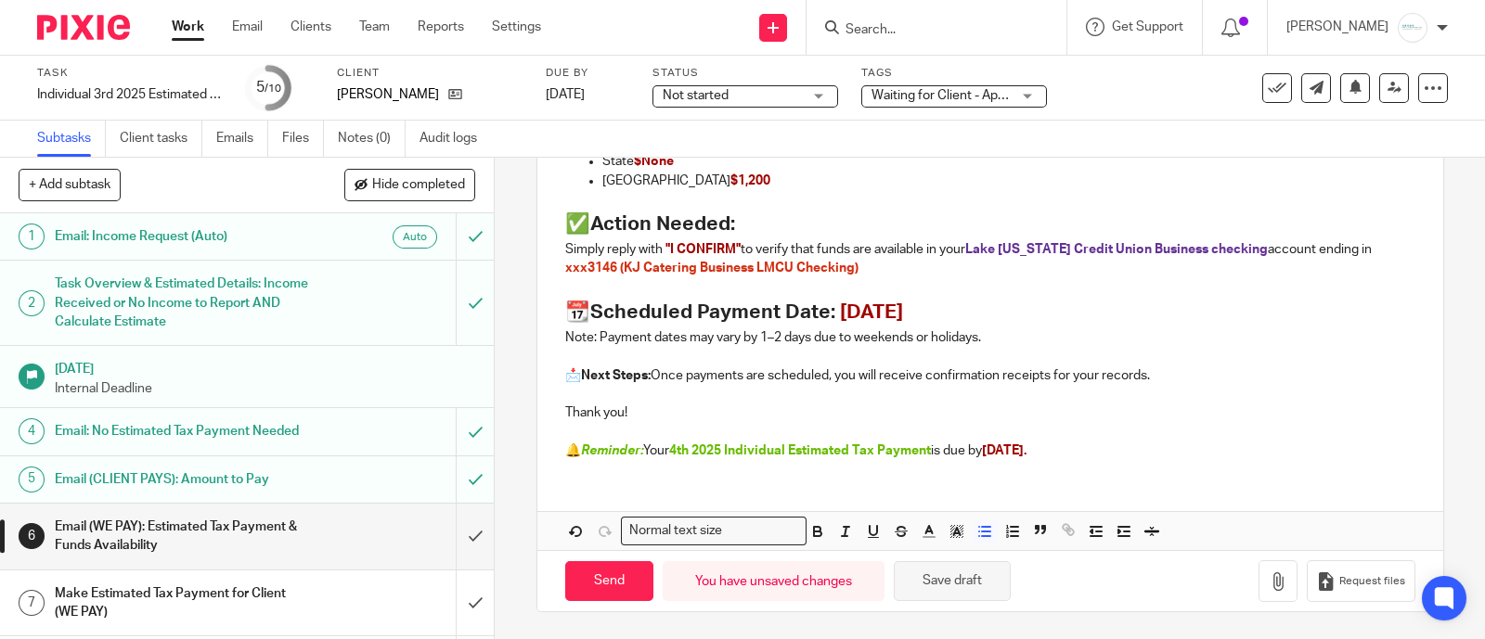
click at [930, 579] on button "Save draft" at bounding box center [952, 581] width 117 height 40
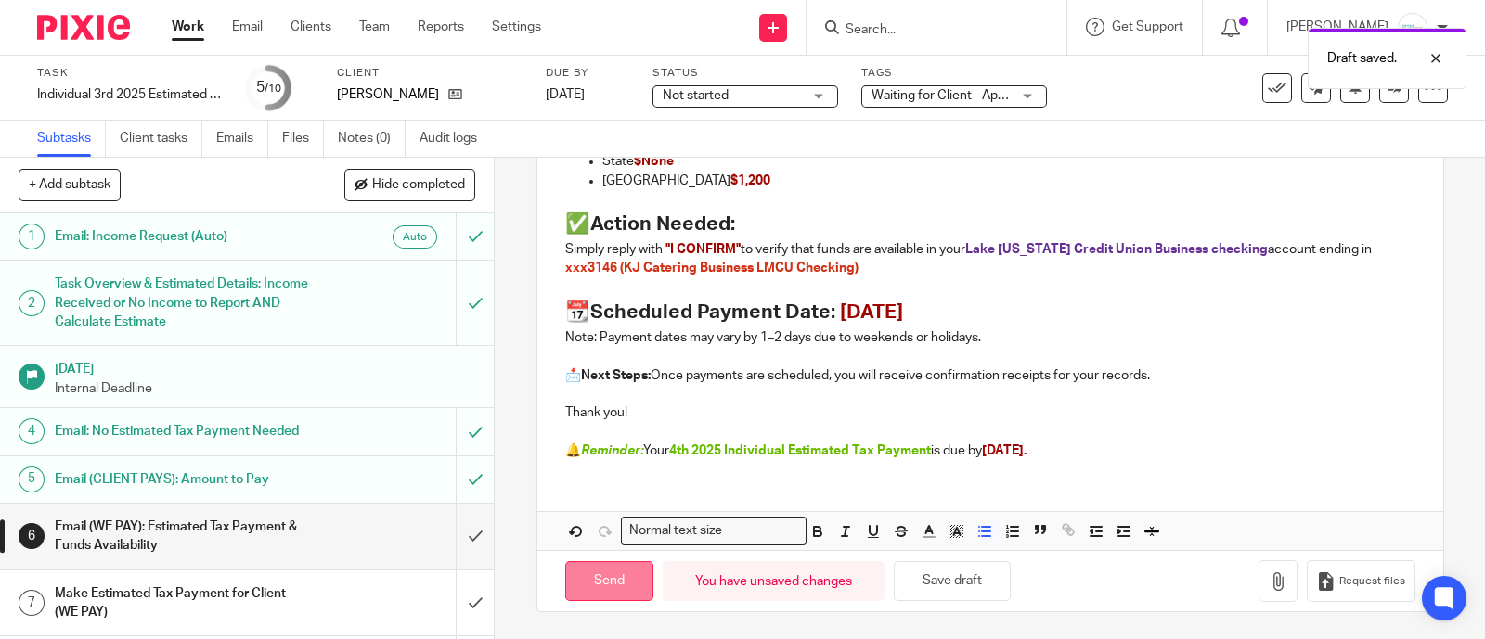
click at [610, 586] on input "Send" at bounding box center [609, 581] width 88 height 40
type input "Sent"
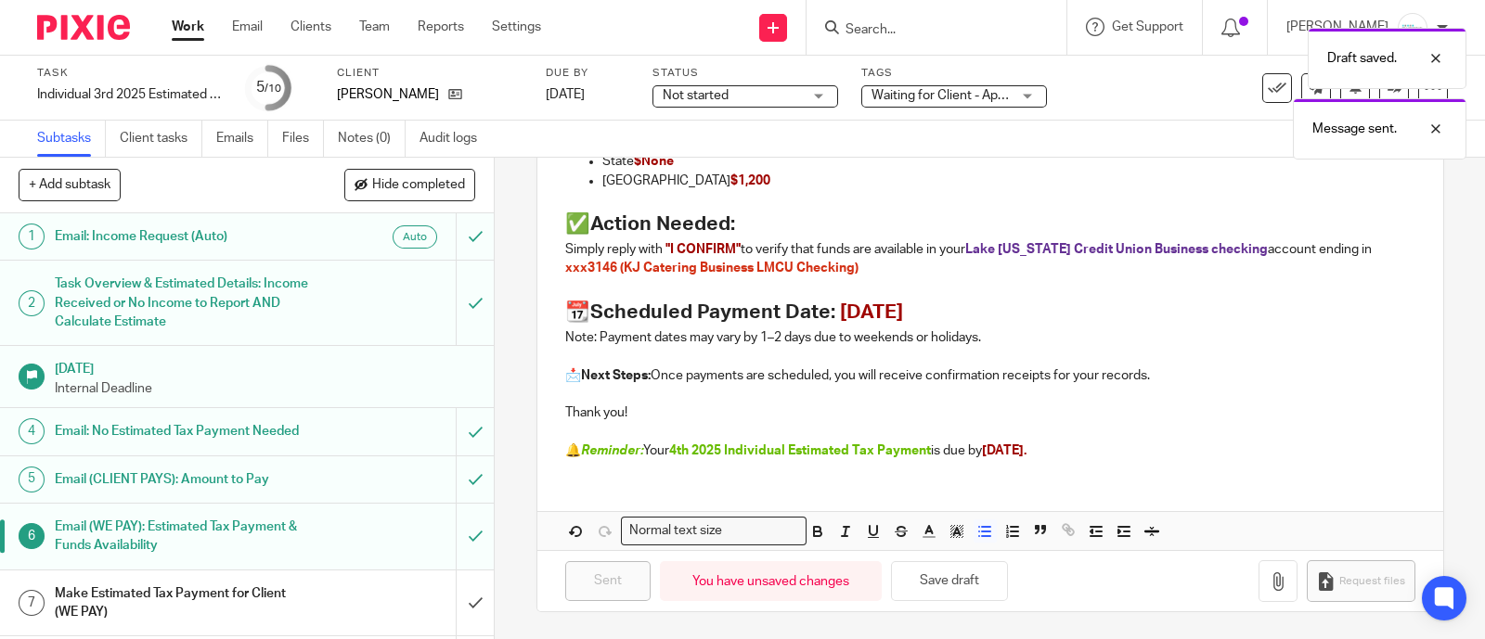
click at [234, 490] on h1 "Email (CLIENT PAYS): Amount to Pay" at bounding box center [182, 480] width 255 height 28
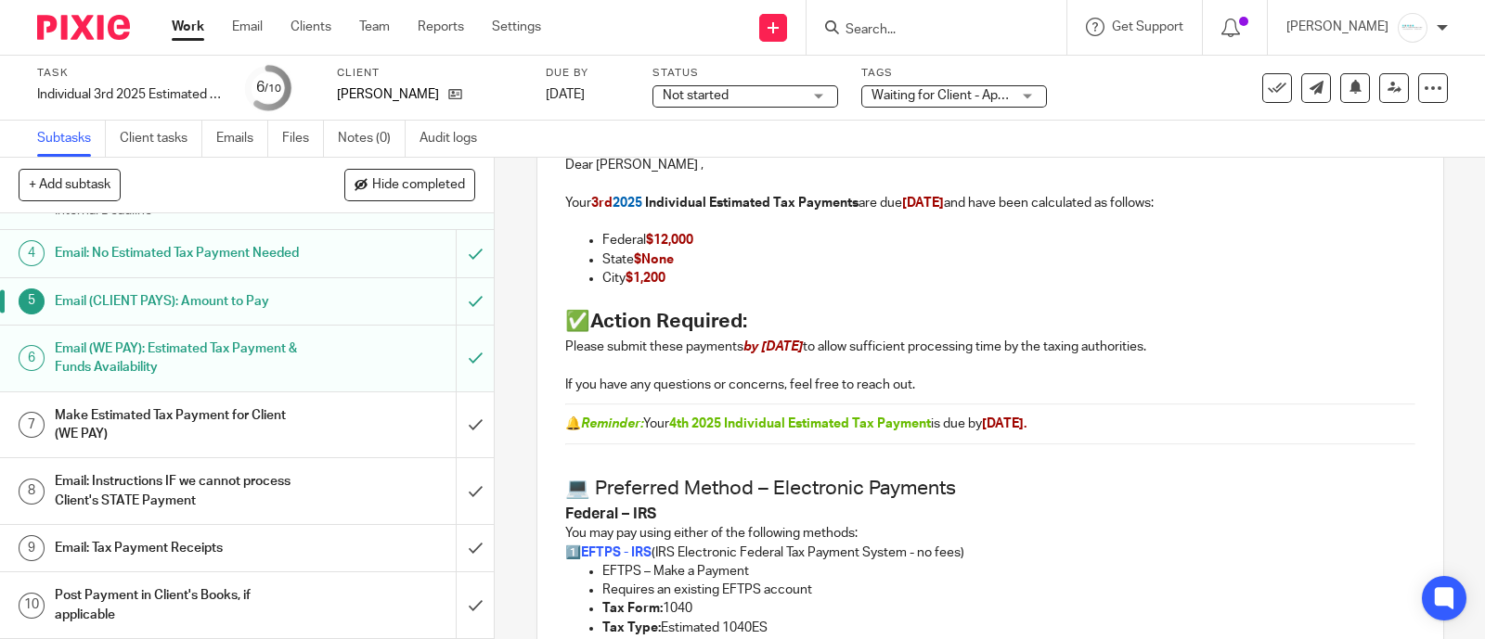
scroll to position [195, 0]
click at [264, 429] on h1 "Make Estimated Tax Payment for Client (WE PAY)" at bounding box center [182, 425] width 255 height 47
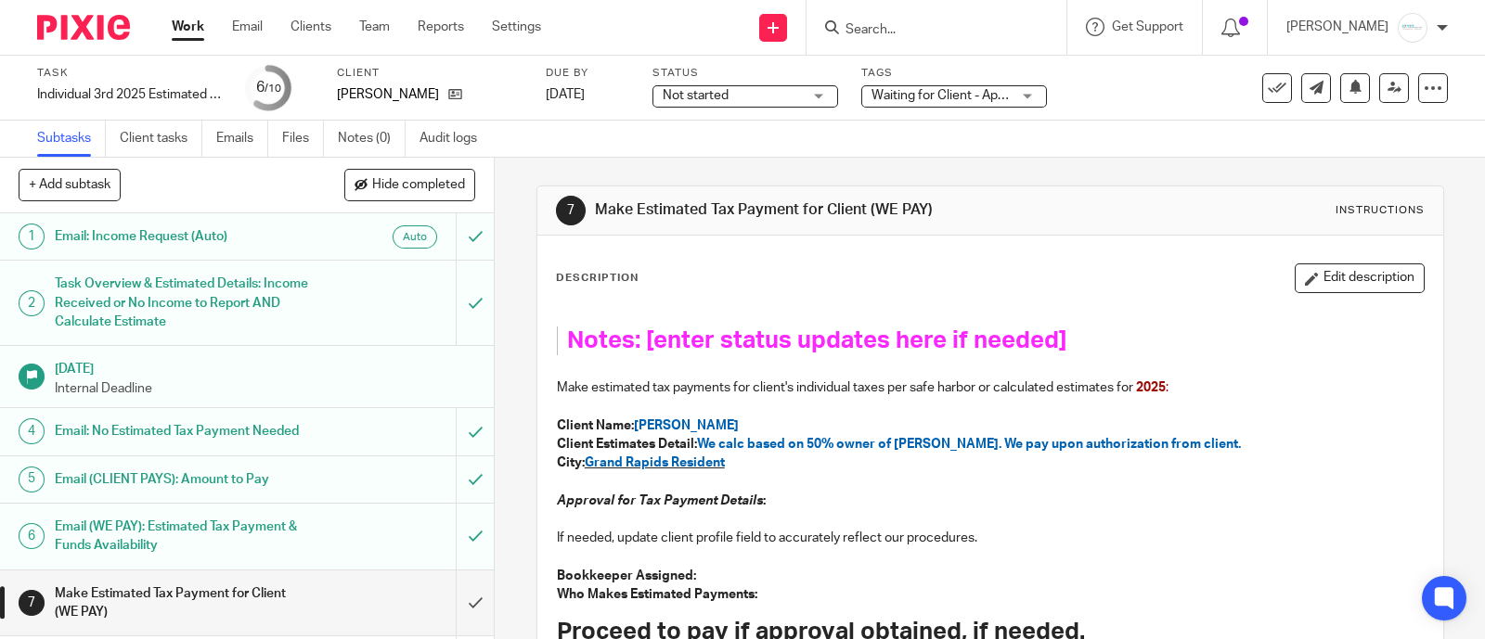
click at [930, 33] on input "Search" at bounding box center [927, 30] width 167 height 17
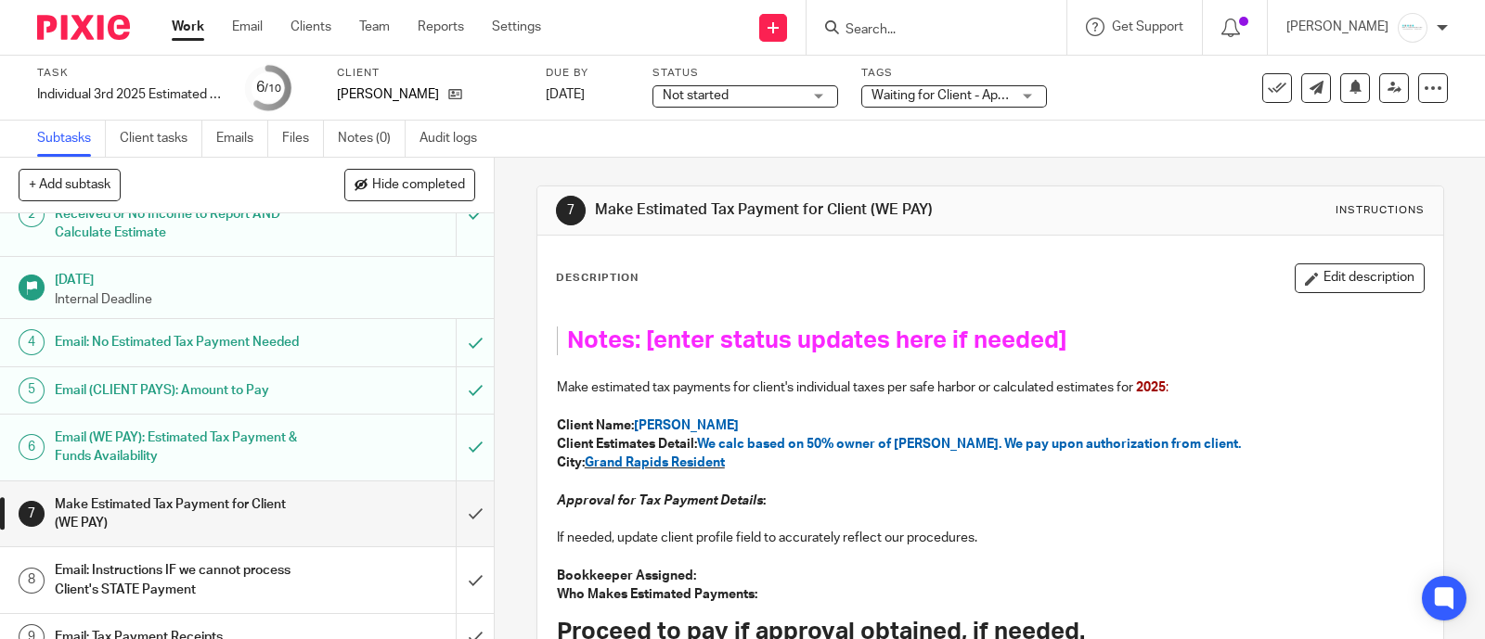
scroll to position [195, 0]
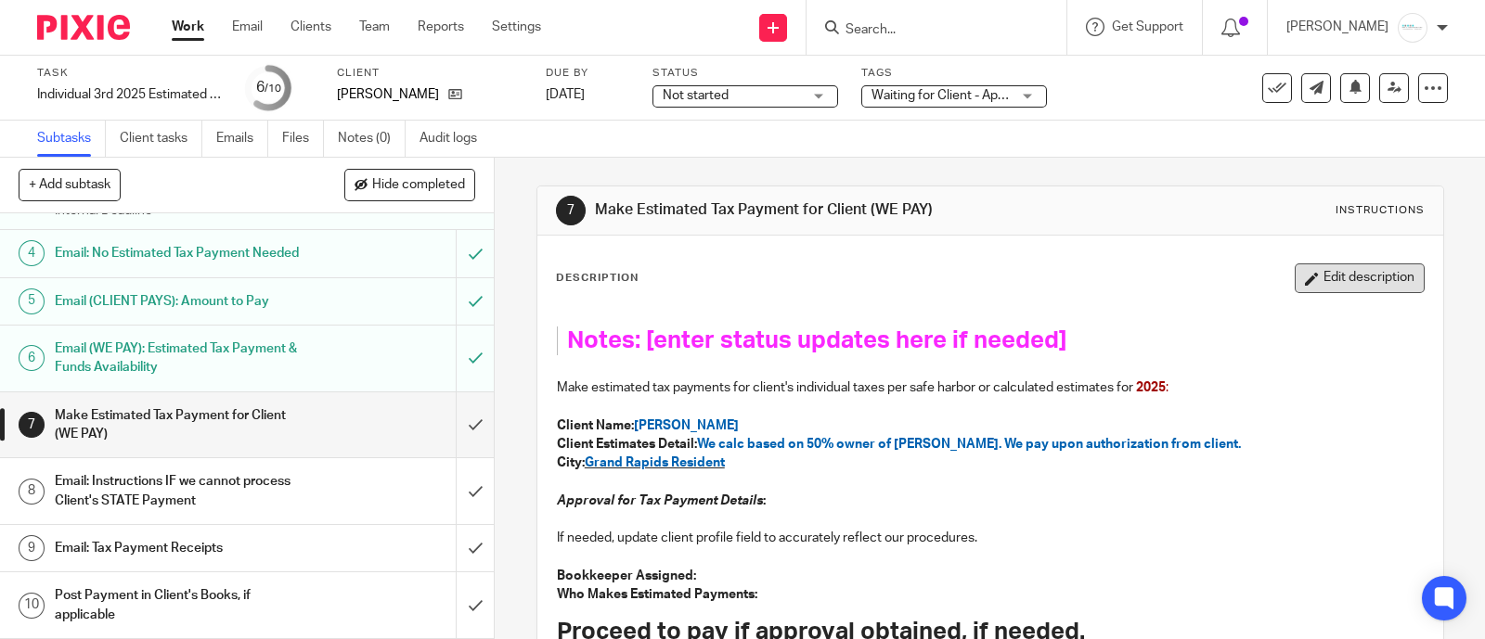
click at [1358, 281] on button "Edit description" at bounding box center [1359, 279] width 130 height 30
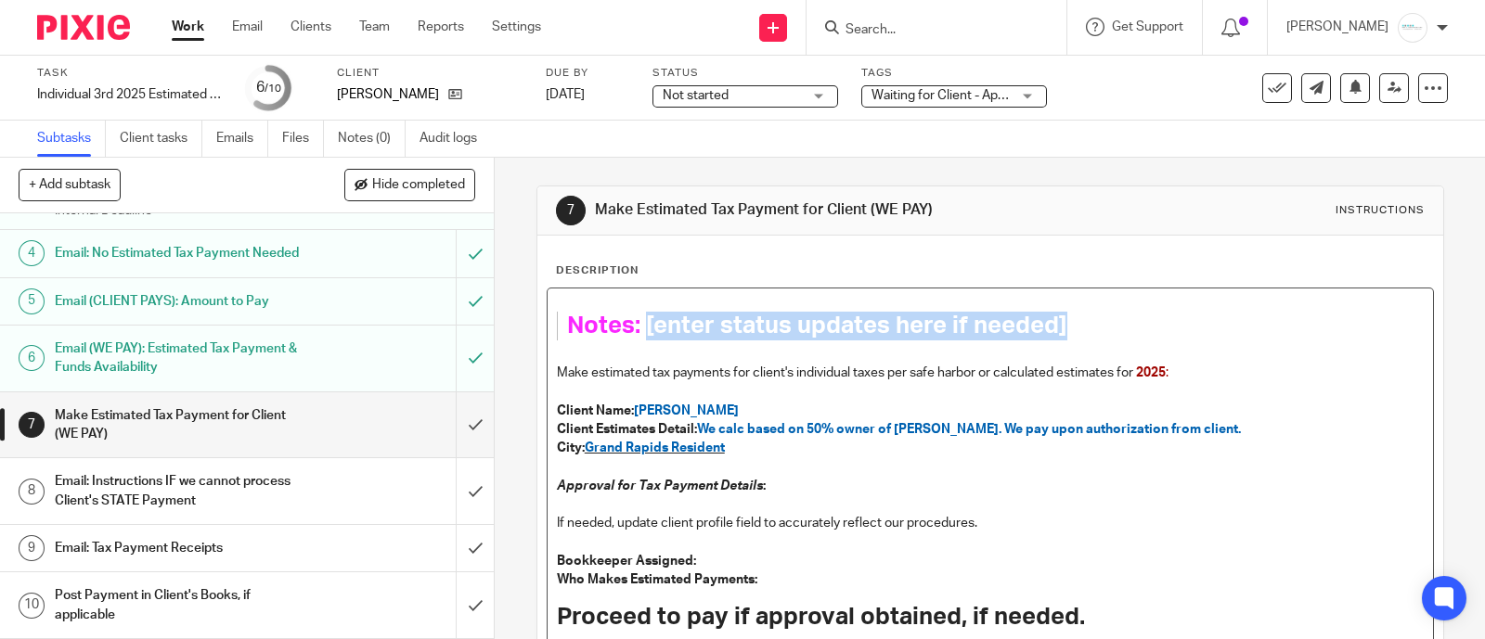
drag, startPoint x: 1061, startPoint y: 327, endPoint x: 640, endPoint y: 330, distance: 420.4
click at [640, 330] on h1 "Notes: [enter status updates here if needed]" at bounding box center [976, 326] width 819 height 29
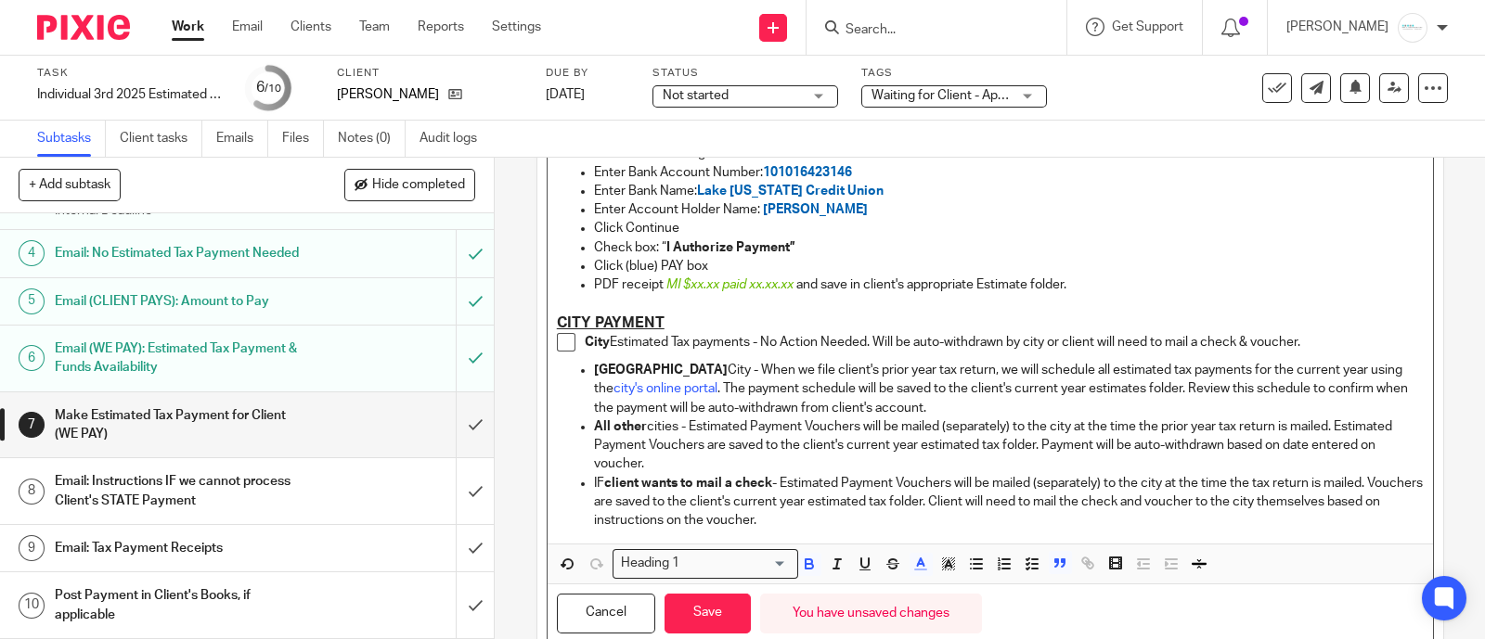
scroll to position [1932, 0]
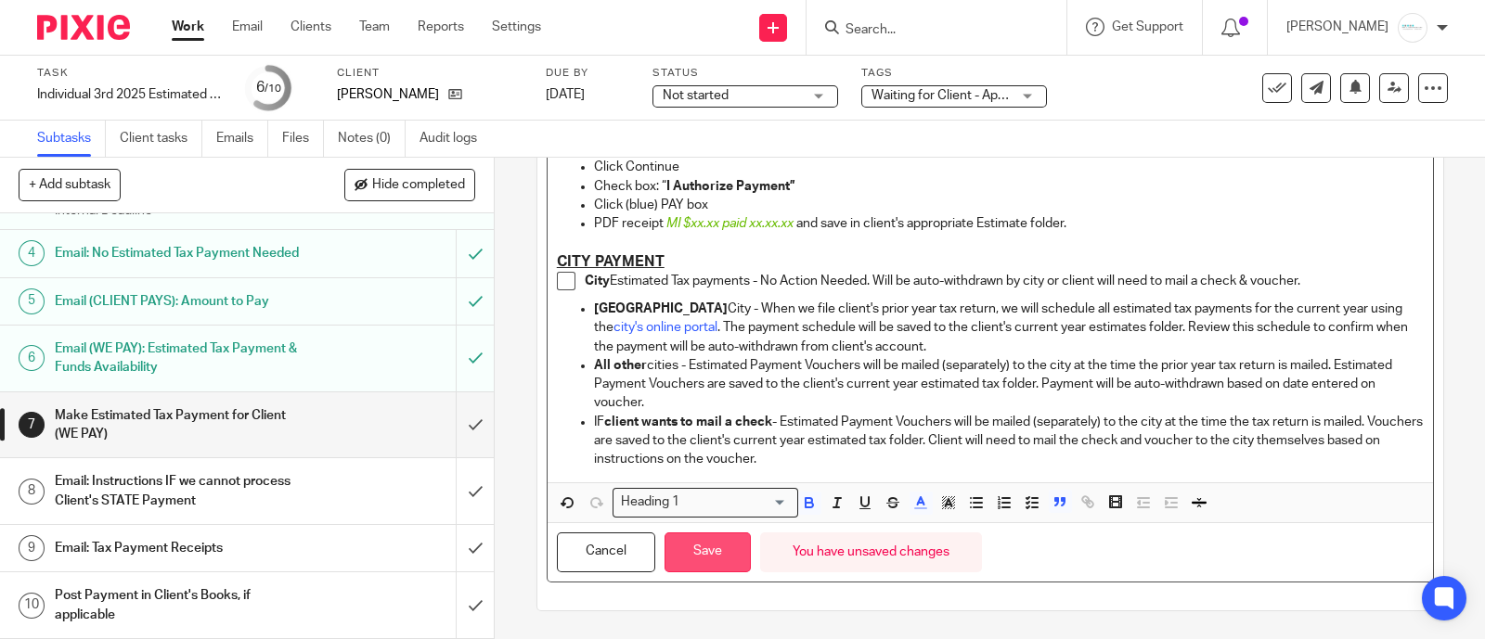
click at [714, 542] on button "Save" at bounding box center [707, 553] width 86 height 40
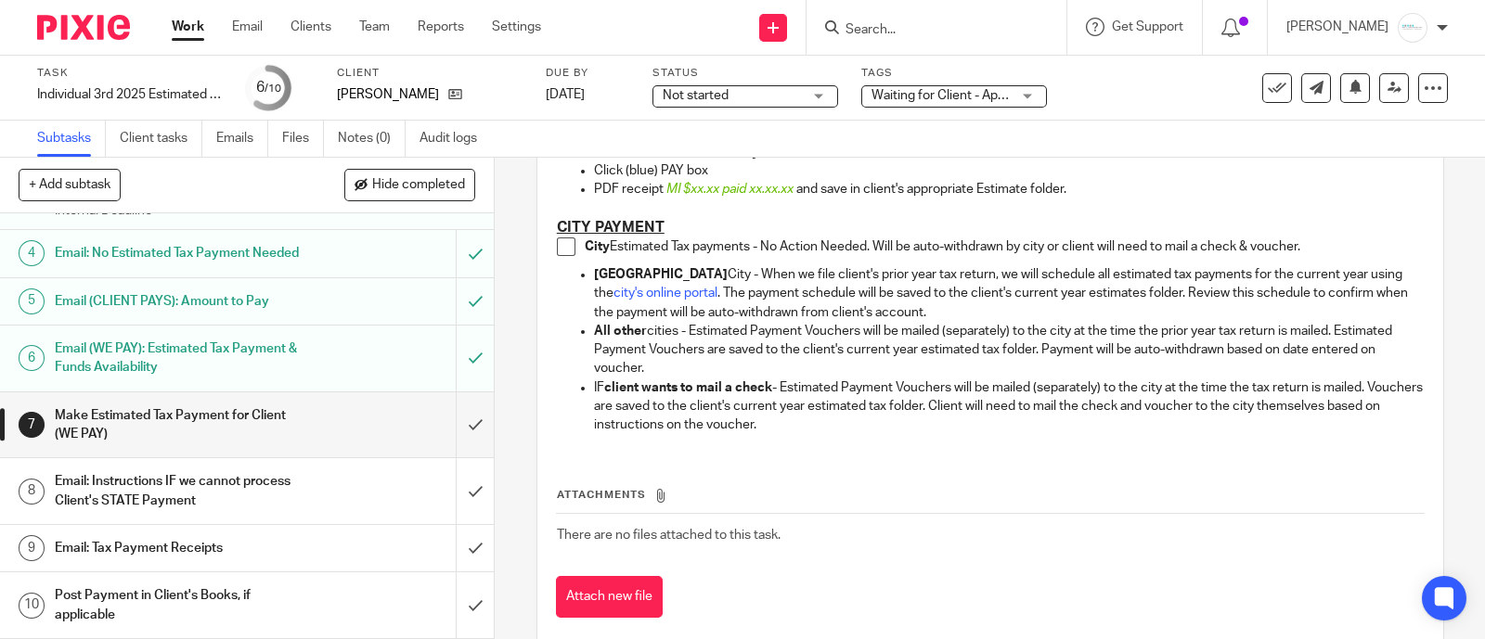
click at [940, 29] on input "Search" at bounding box center [927, 30] width 167 height 17
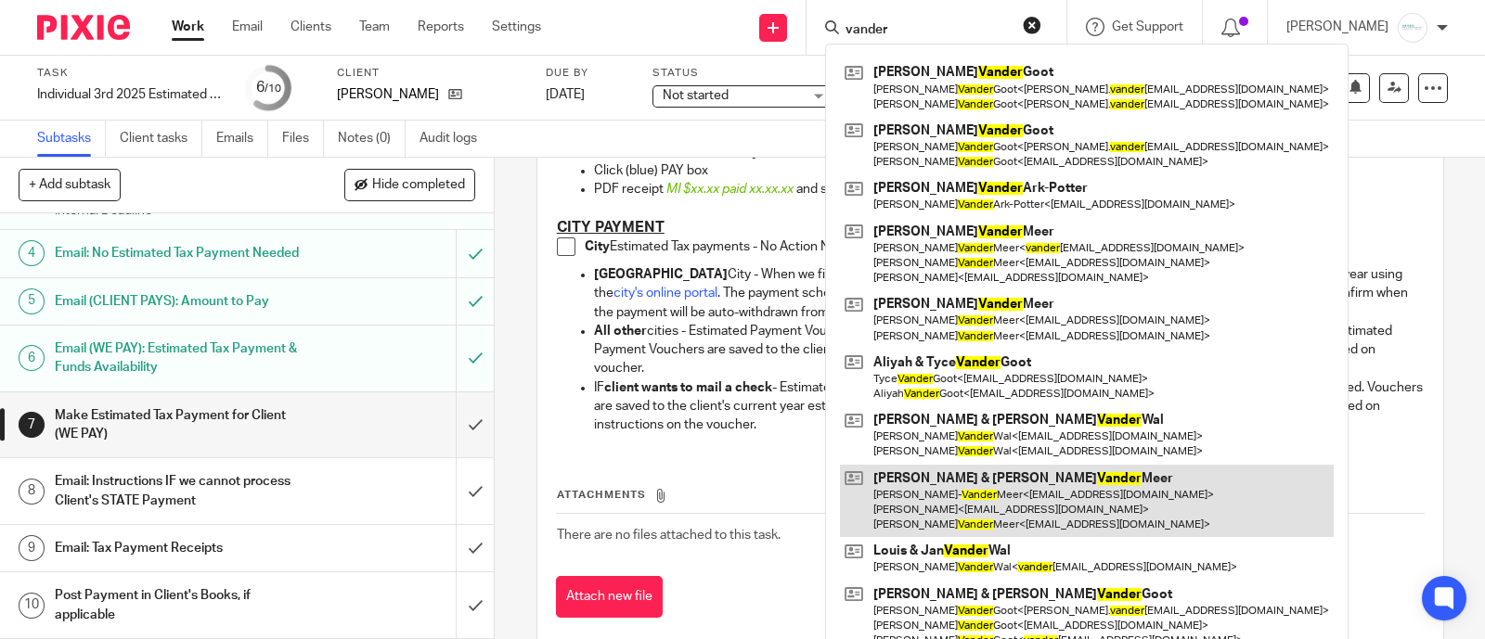
type input "vander"
click at [1007, 496] on link at bounding box center [1087, 501] width 494 height 73
click at [1017, 499] on link at bounding box center [1087, 501] width 494 height 73
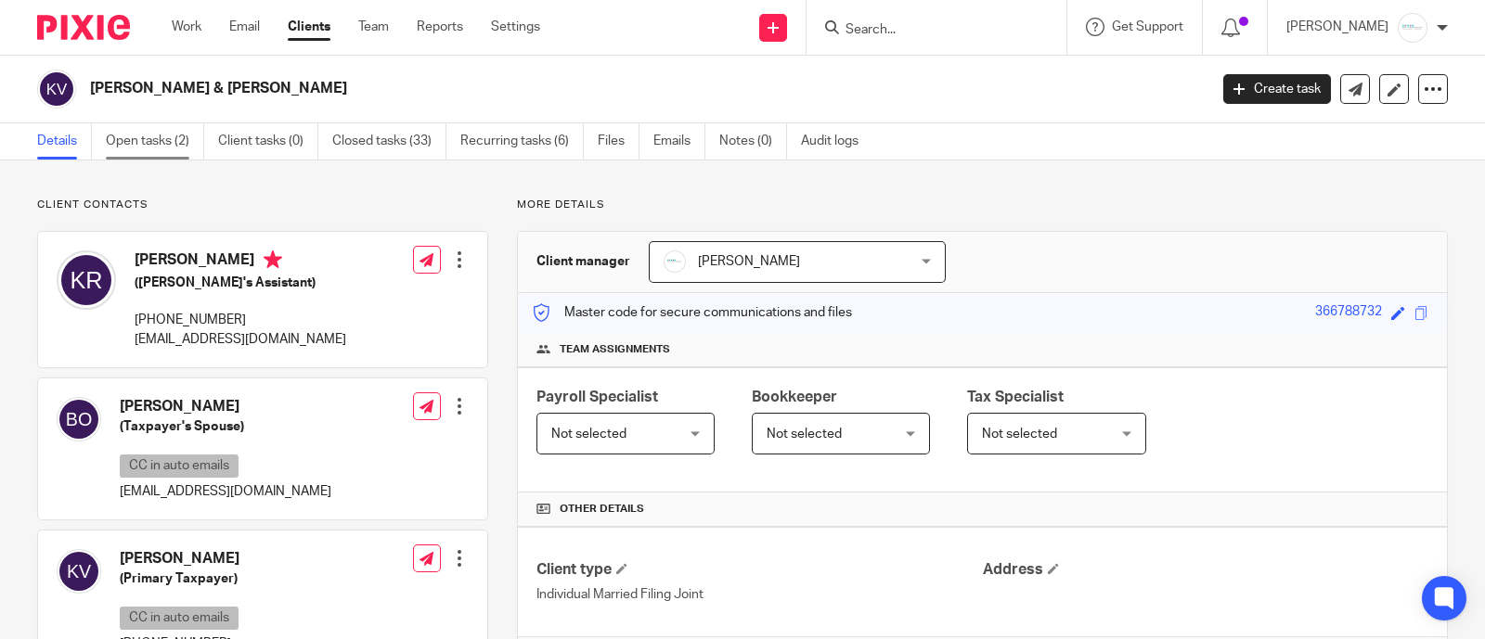
click at [127, 125] on link "Open tasks (2)" at bounding box center [155, 141] width 98 height 36
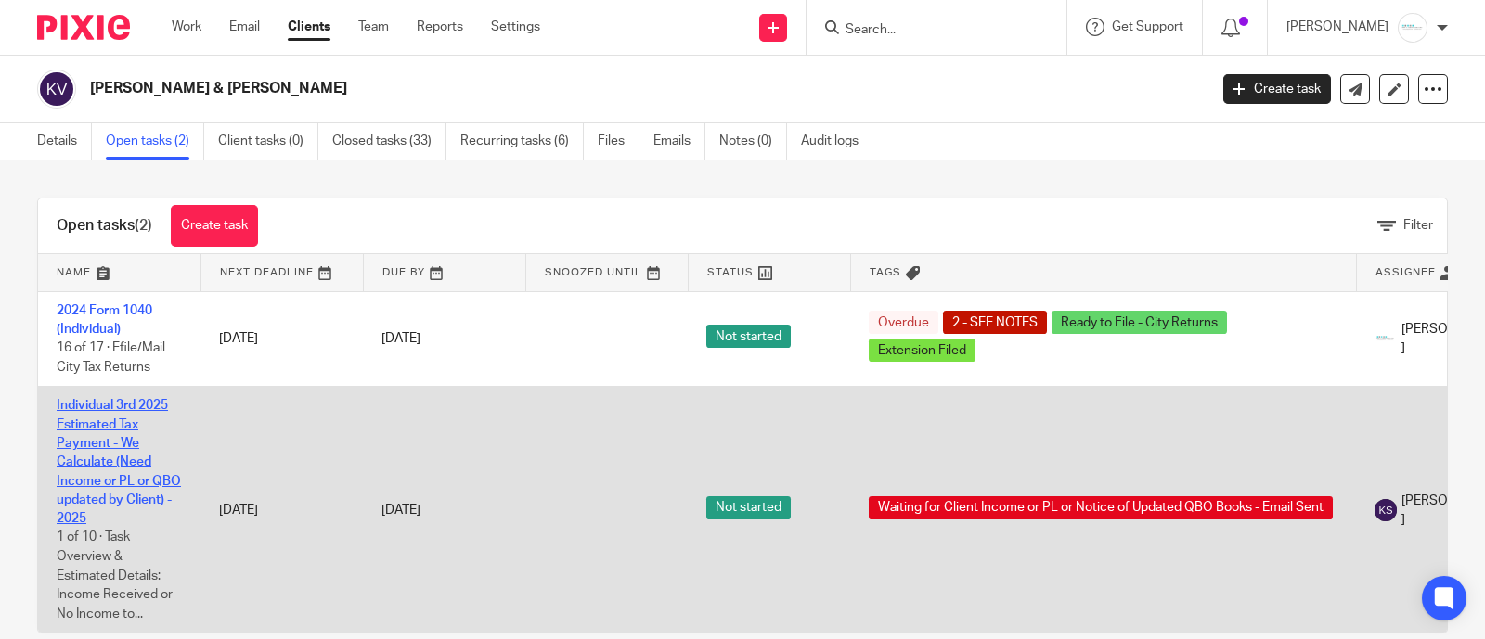
click at [108, 463] on link "Individual 3rd 2025 Estimated Tax Payment - We Calculate (Need Income or PL or …" at bounding box center [119, 462] width 124 height 126
click at [87, 454] on td "Individual 3rd 2025 Estimated Tax Payment - We Calculate (Need Income or PL or …" at bounding box center [119, 510] width 162 height 247
click at [102, 457] on link "Individual 3rd 2025 Estimated Tax Payment - We Calculate (Need Income or PL or …" at bounding box center [119, 462] width 124 height 126
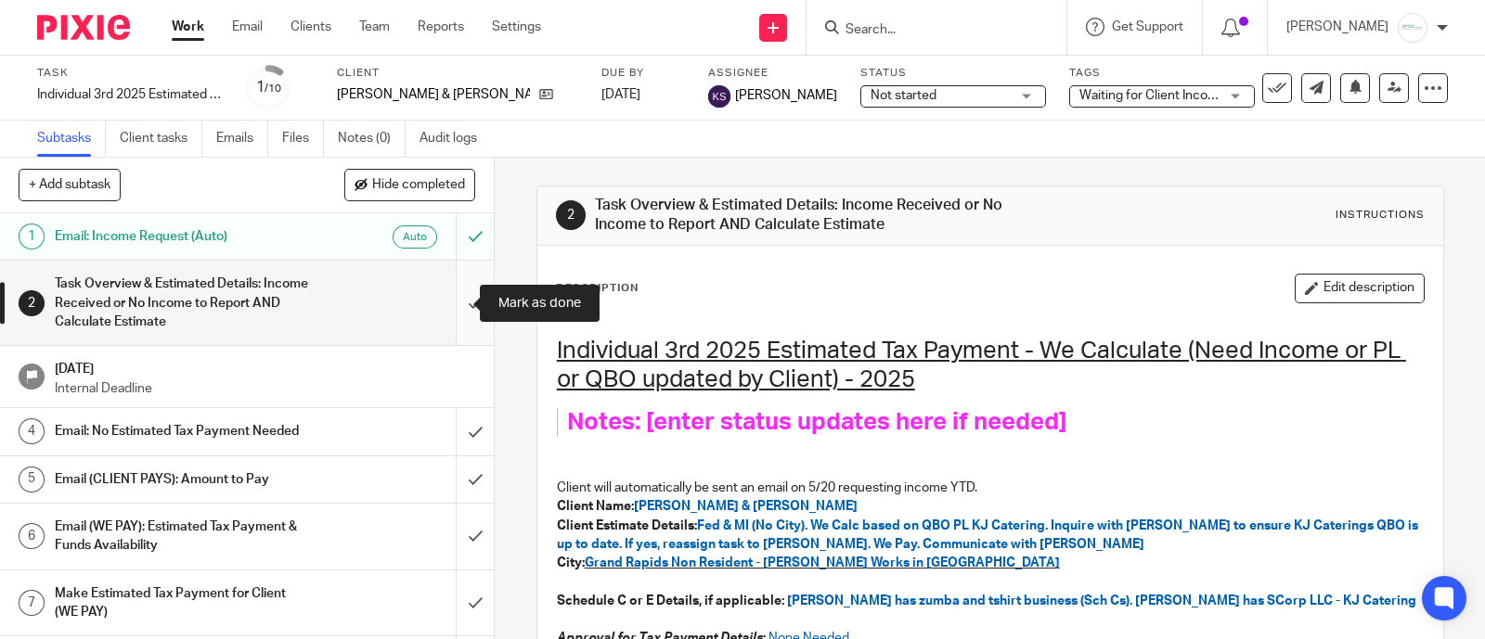
click at [445, 289] on input "submit" at bounding box center [247, 303] width 494 height 84
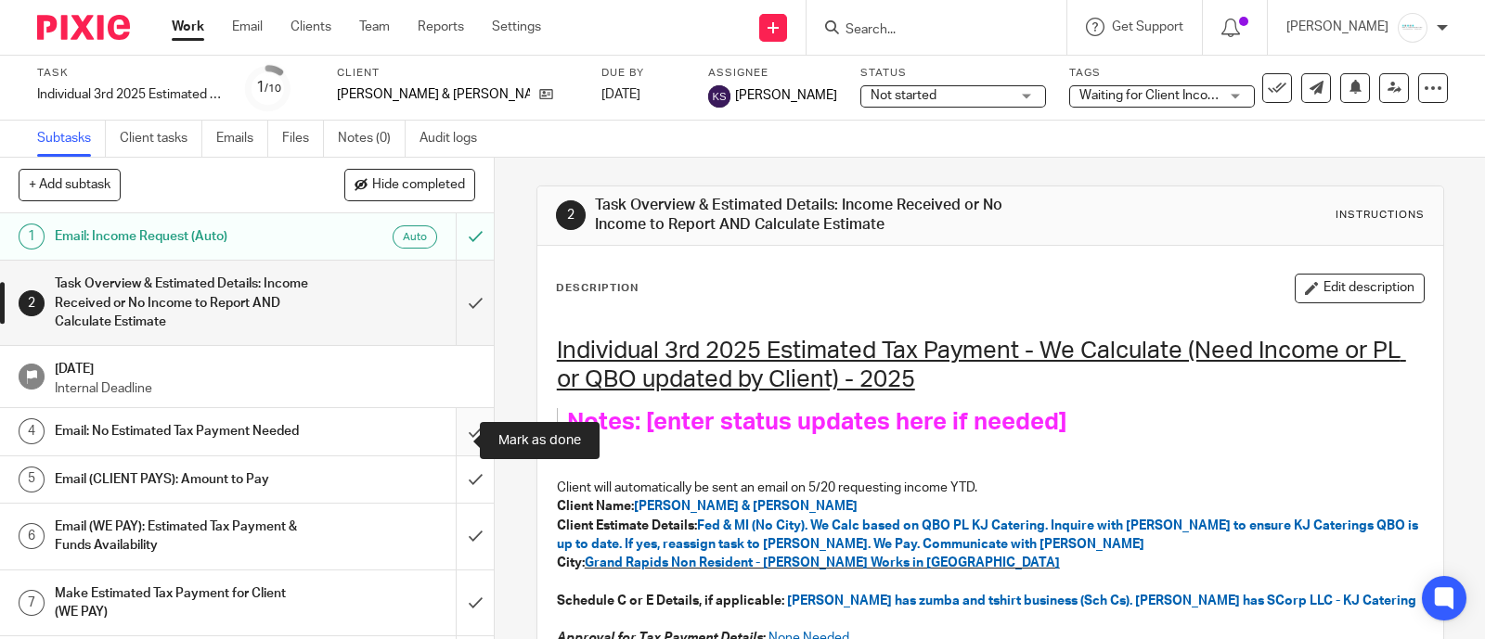
click at [450, 434] on input "submit" at bounding box center [247, 431] width 494 height 46
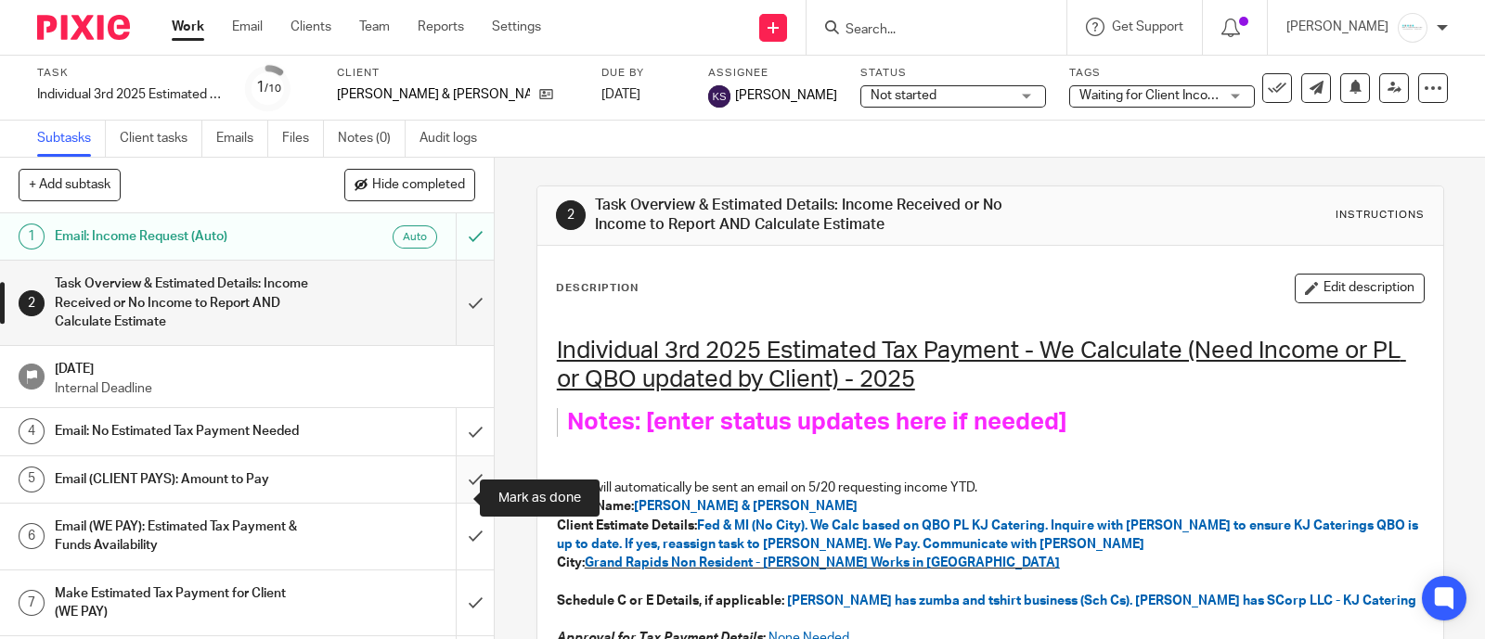
click at [449, 503] on input "submit" at bounding box center [247, 480] width 494 height 46
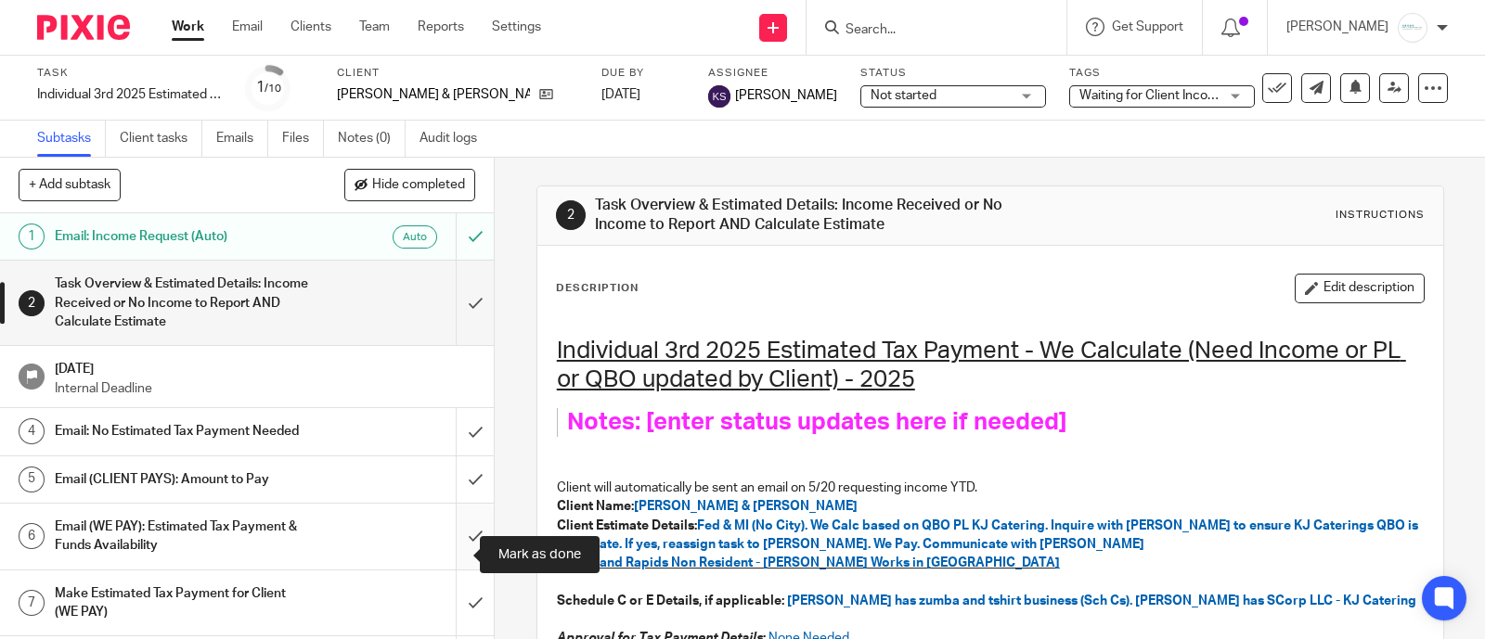
click at [467, 570] on input "submit" at bounding box center [247, 537] width 494 height 66
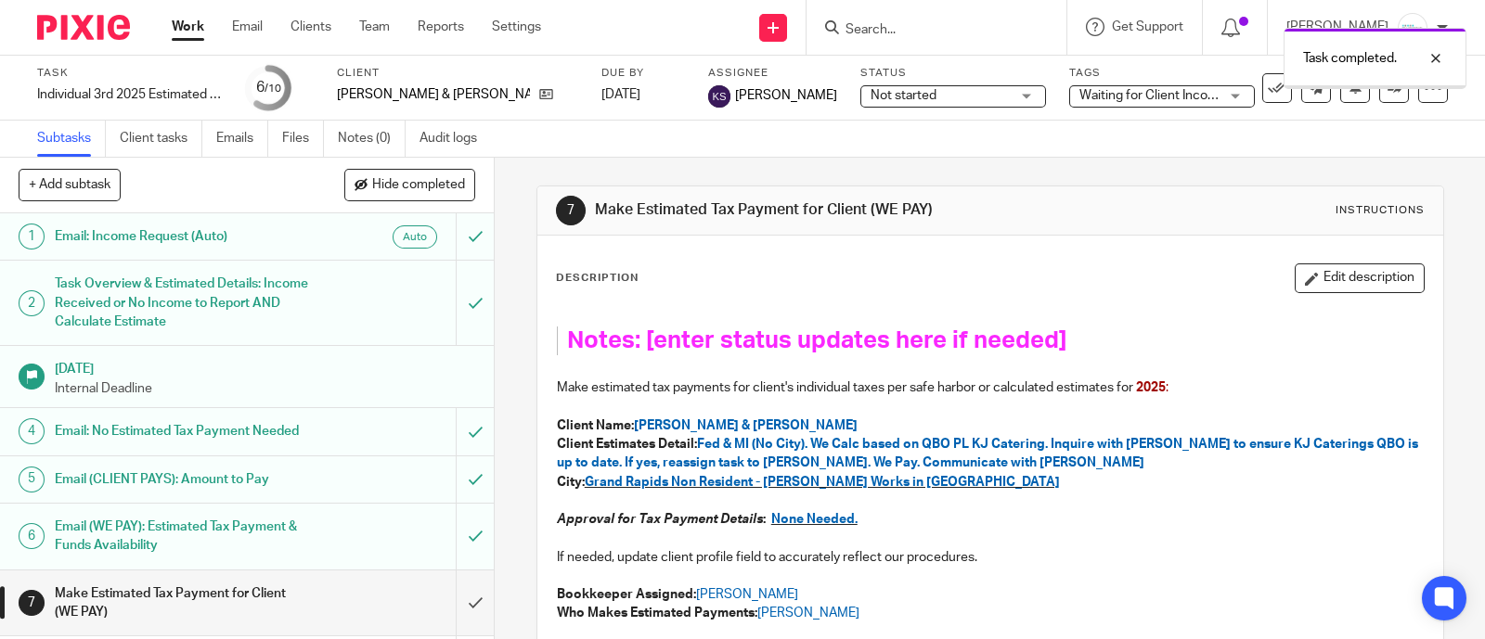
scroll to position [115, 0]
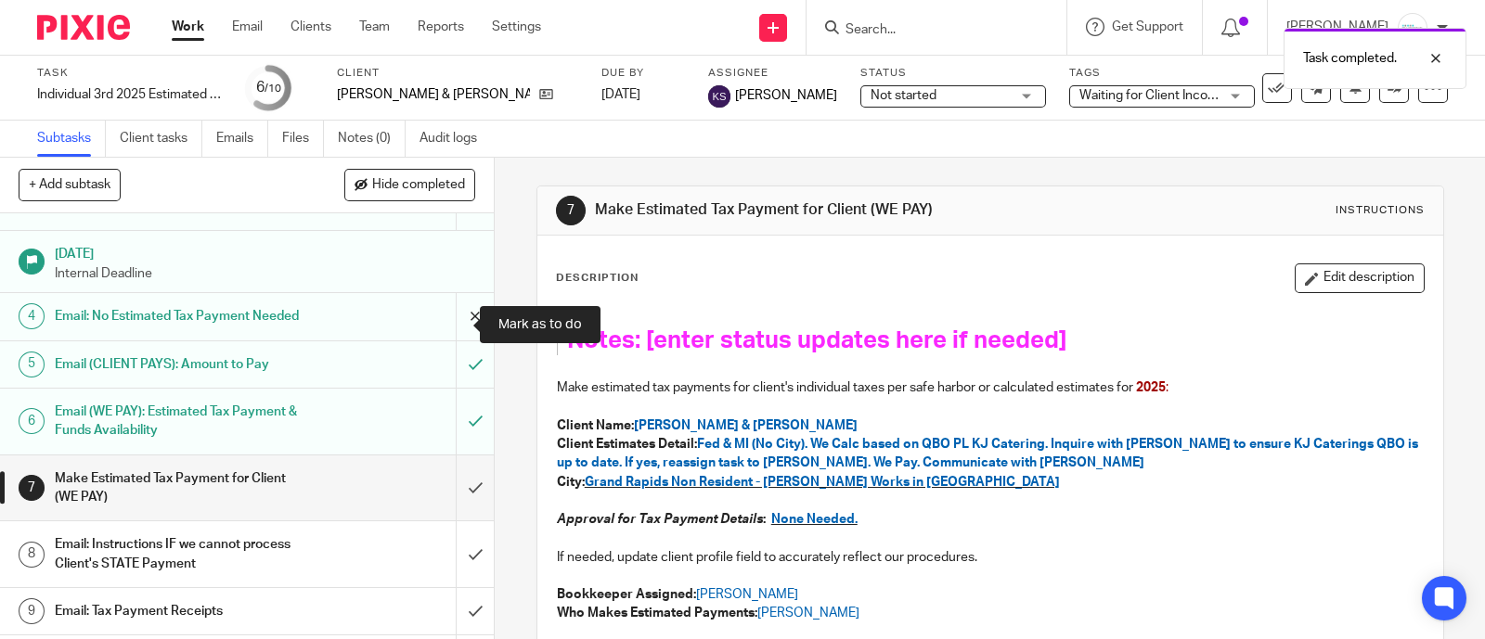
click at [455, 328] on input "submit" at bounding box center [247, 316] width 494 height 46
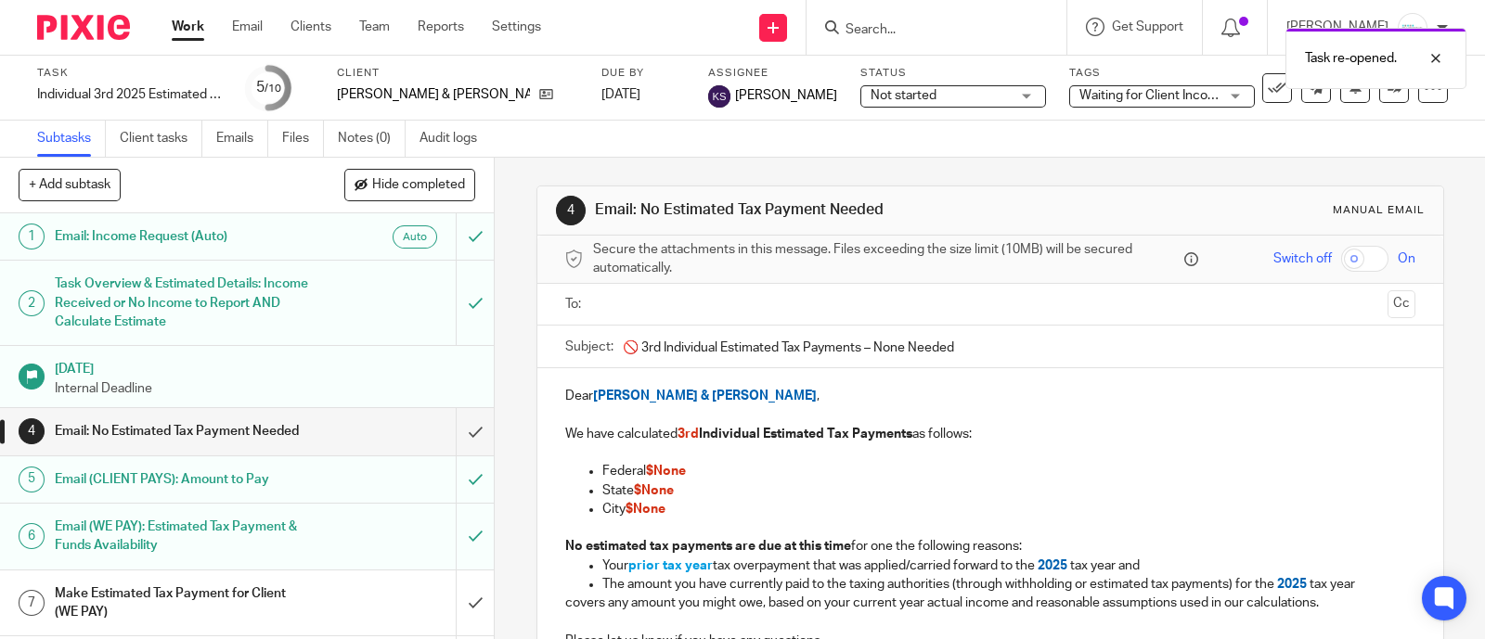
click at [737, 304] on input "text" at bounding box center [988, 304] width 779 height 21
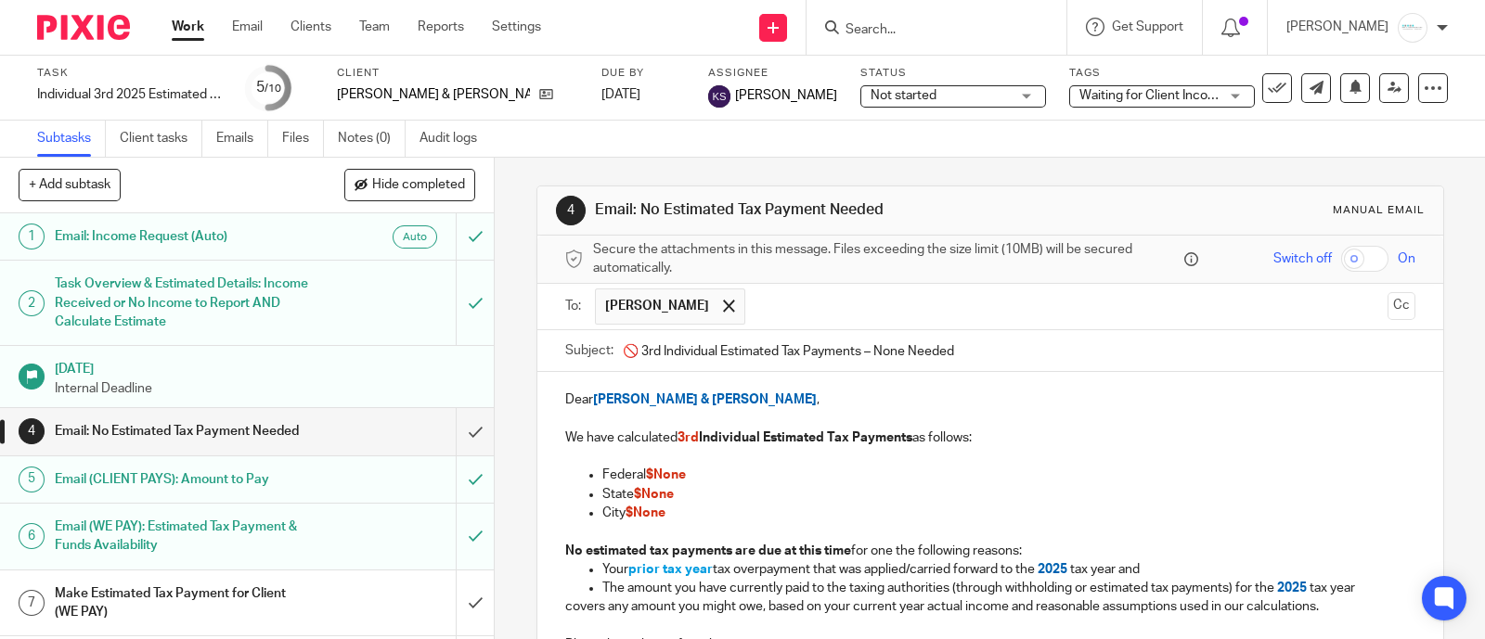
click at [837, 314] on input "text" at bounding box center [1066, 307] width 625 height 36
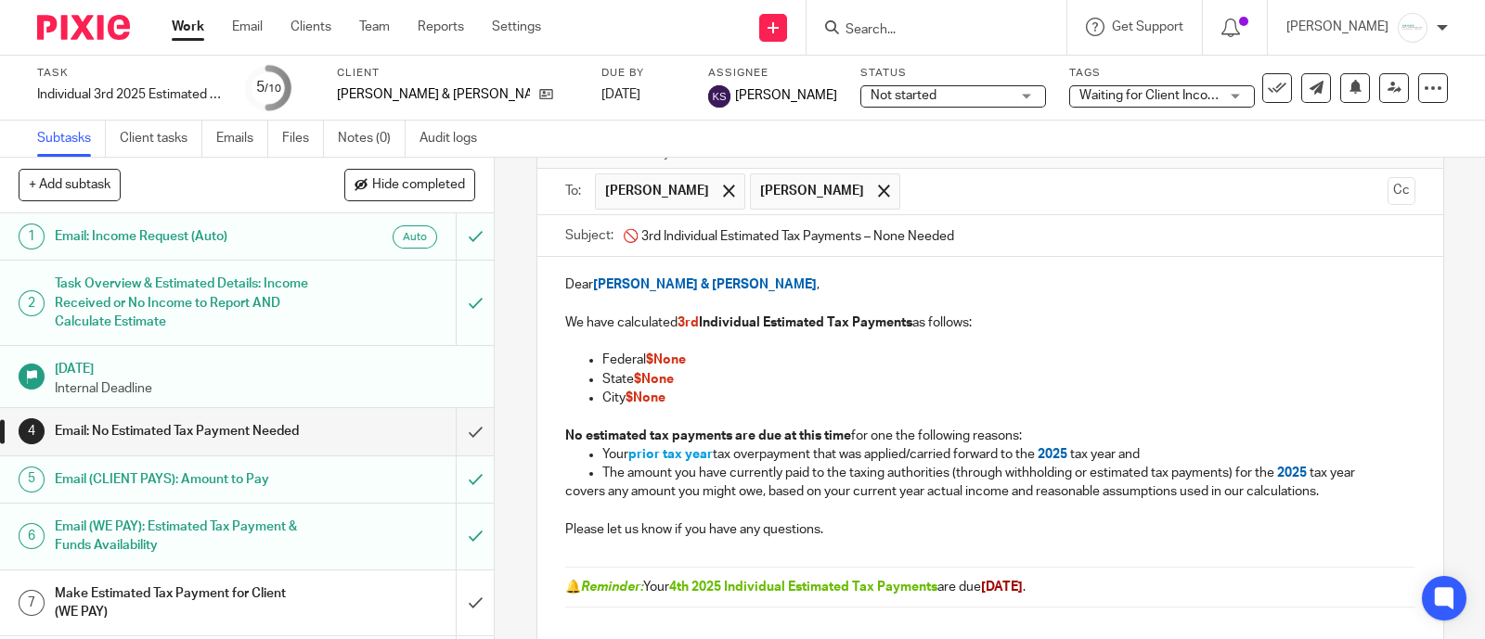
click at [905, 52] on div at bounding box center [936, 27] width 260 height 55
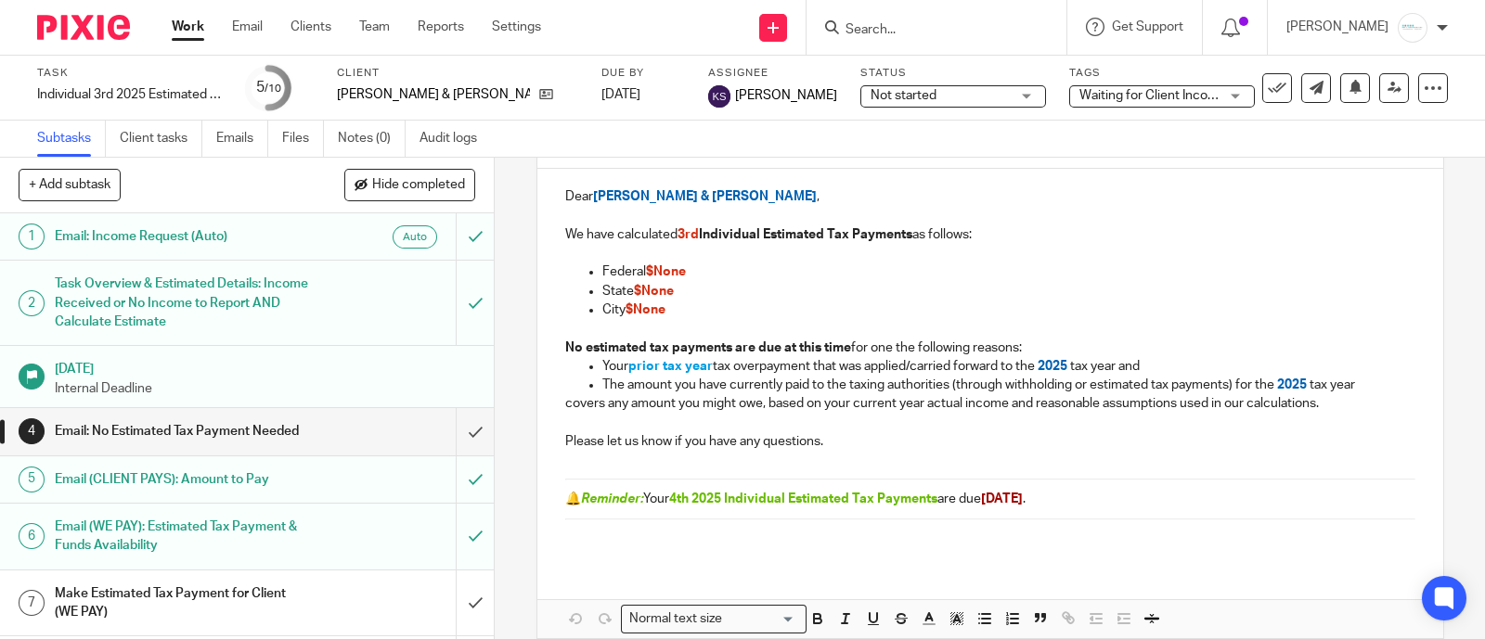
scroll to position [290, 0]
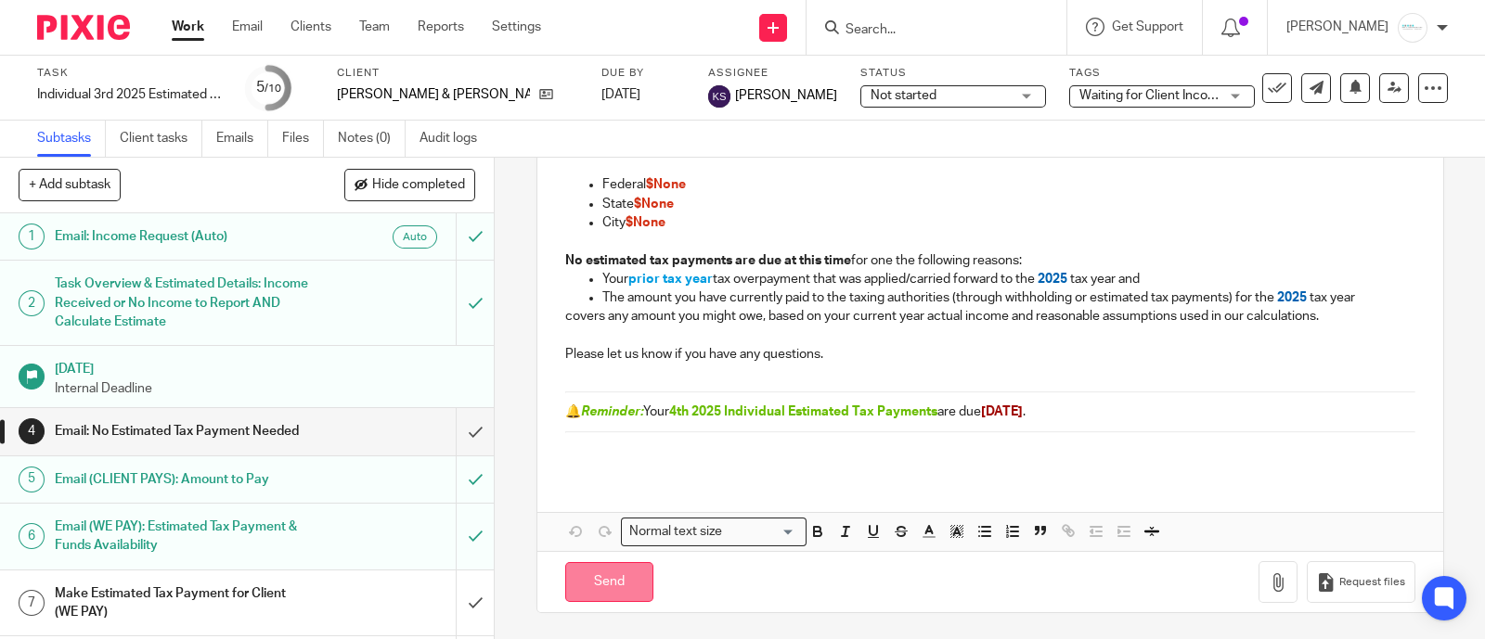
click at [603, 577] on input "Send" at bounding box center [609, 582] width 88 height 40
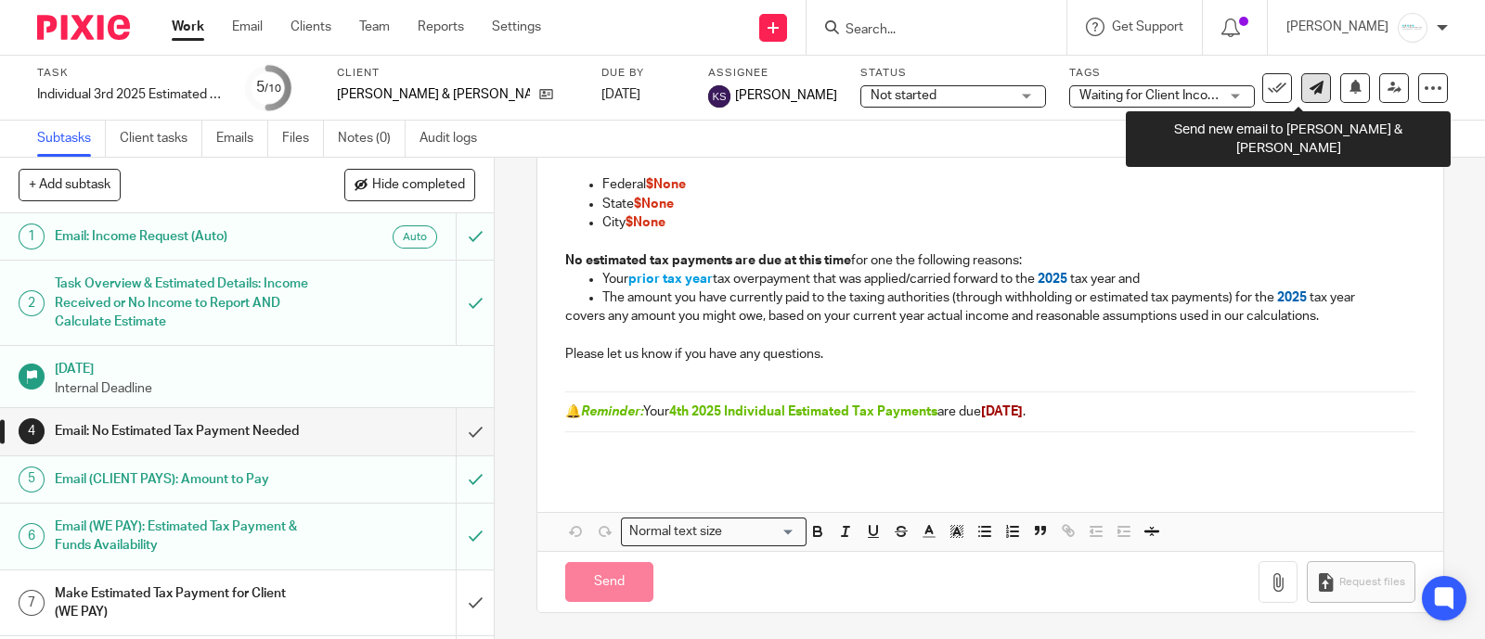
type input "Sent"
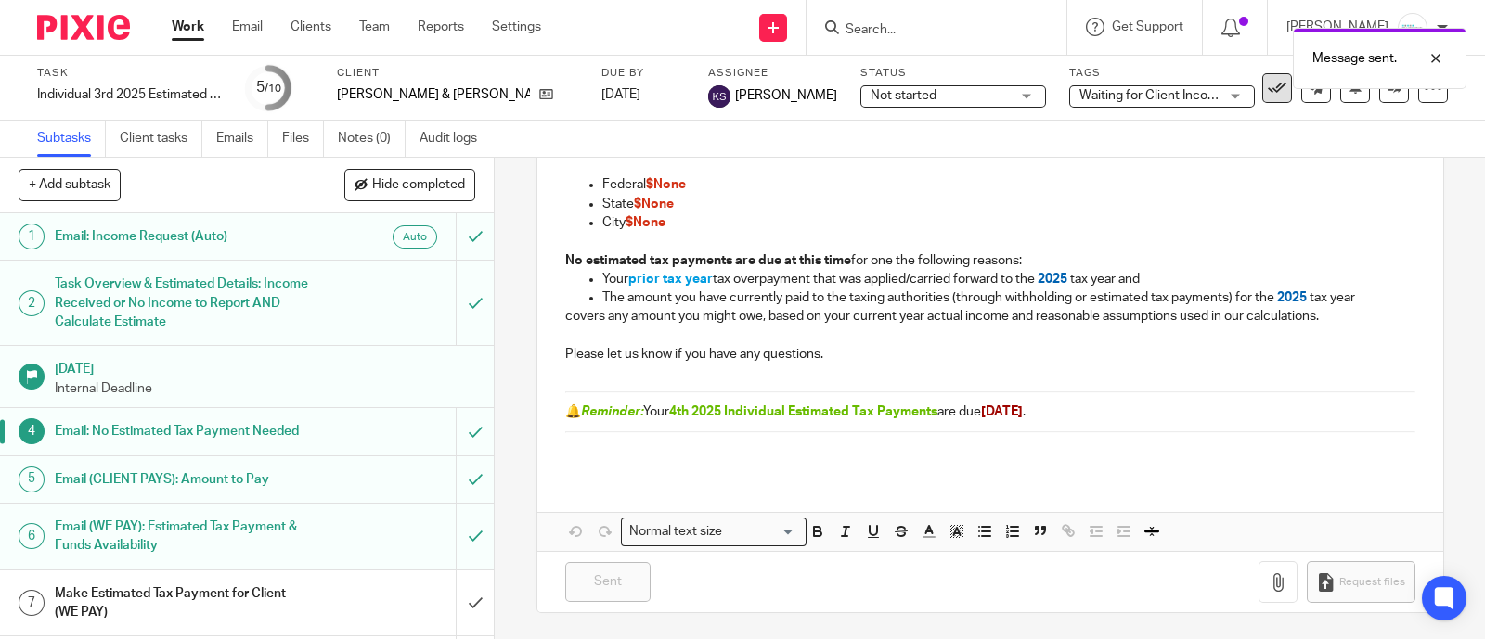
click at [1268, 92] on icon at bounding box center [1277, 88] width 19 height 19
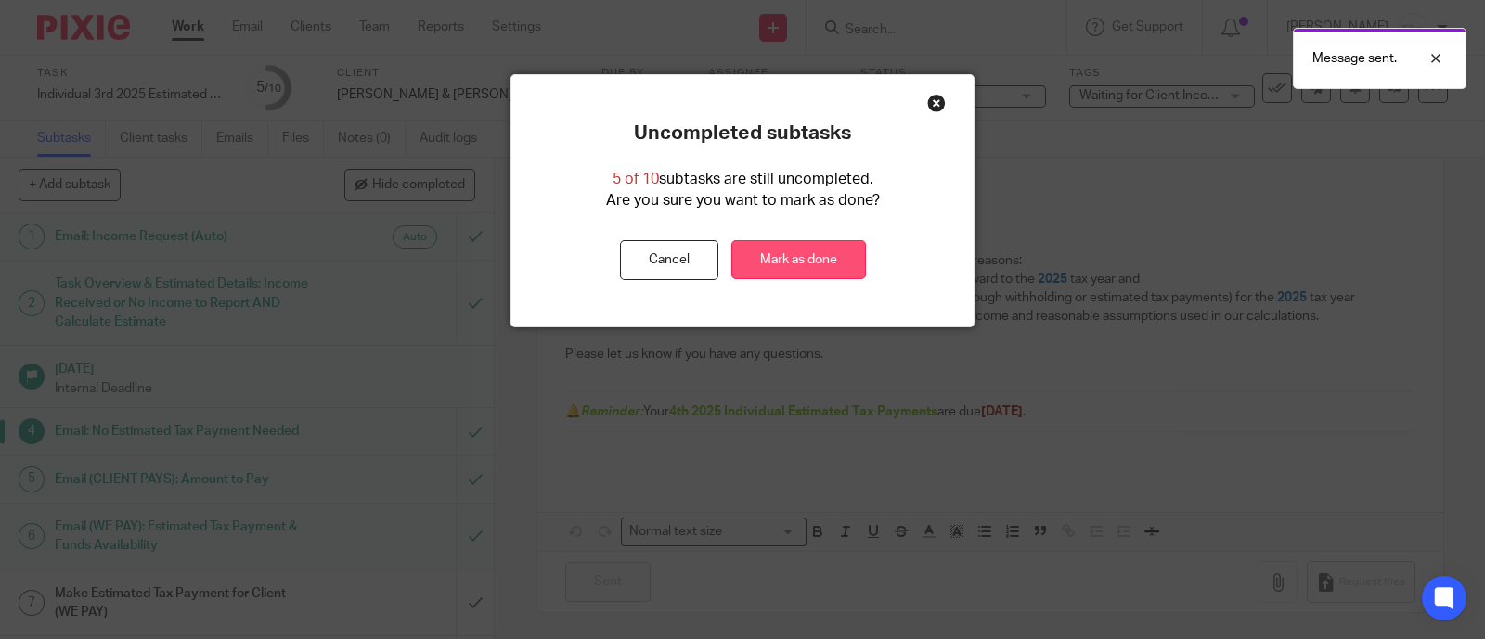
click at [814, 260] on link "Mark as done" at bounding box center [798, 260] width 135 height 40
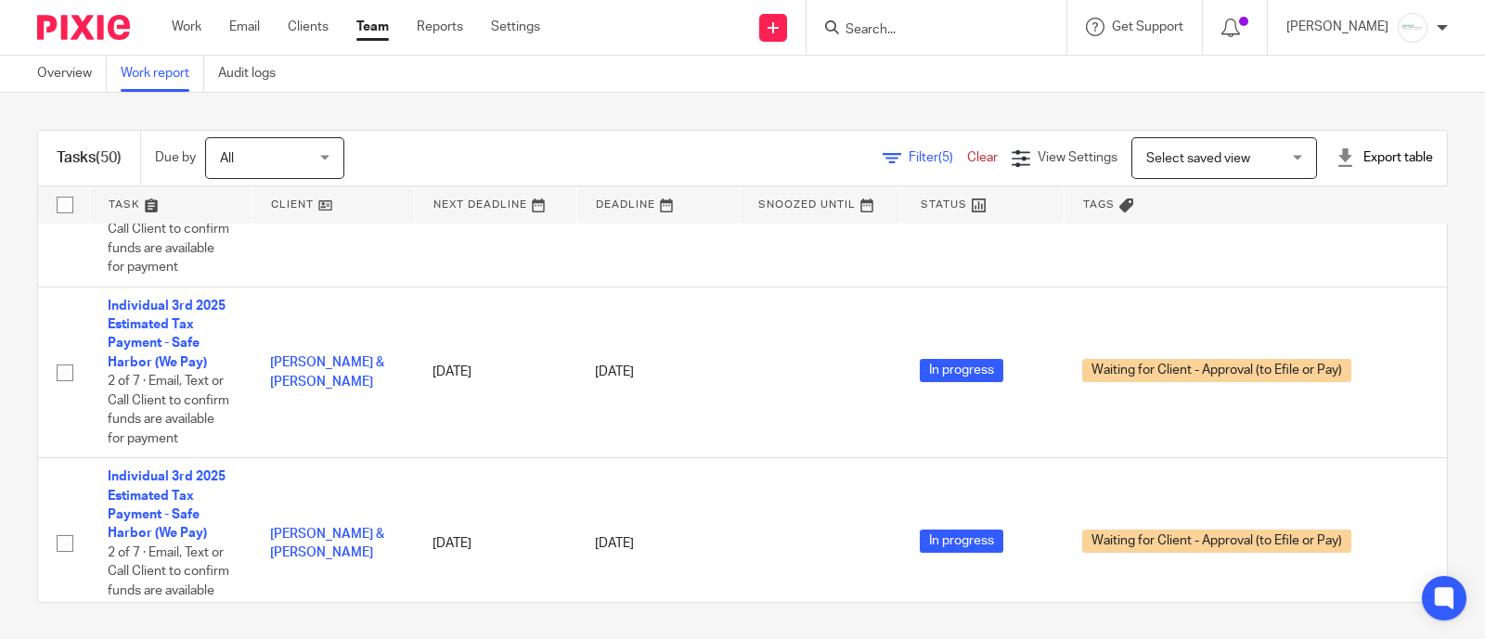
scroll to position [1160, 0]
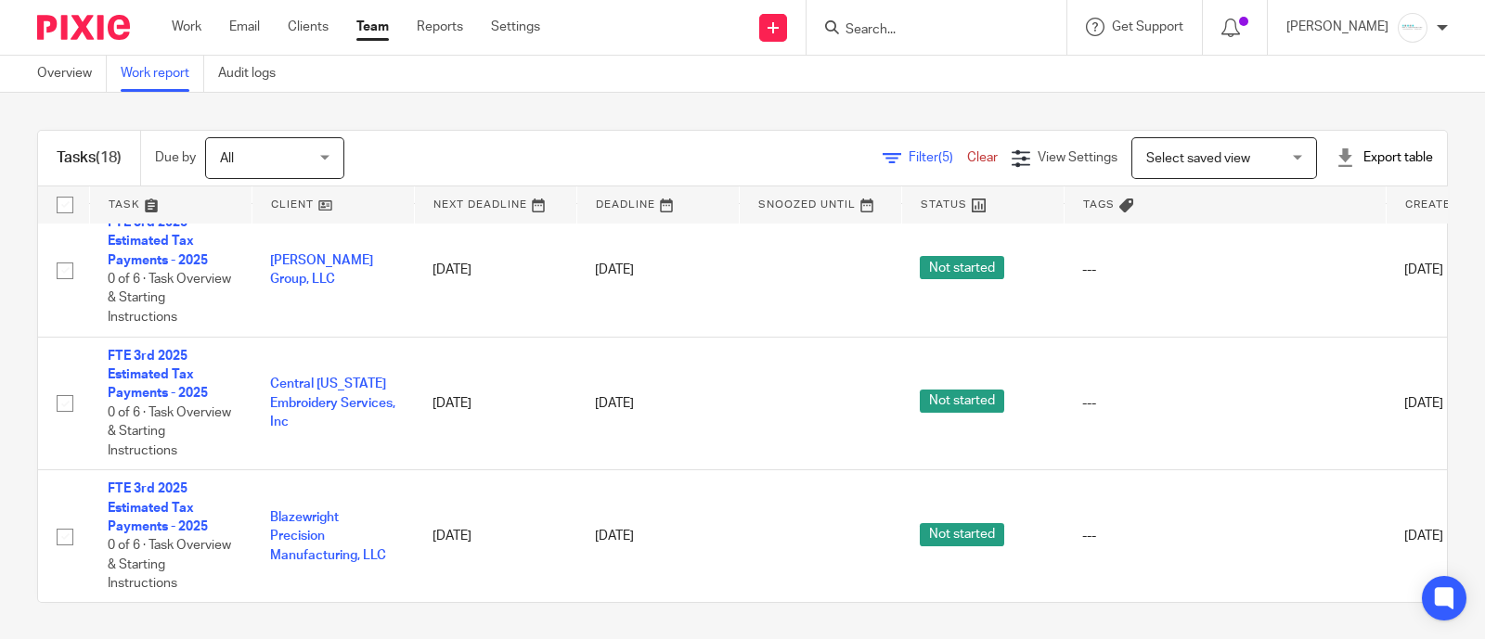
scroll to position [1466, 0]
